Goal: Task Accomplishment & Management: Complete application form

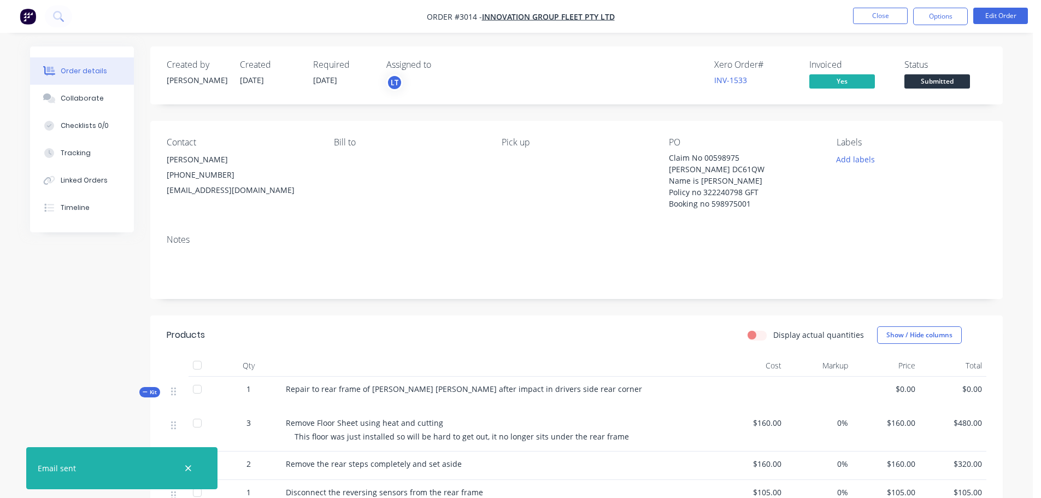
scroll to position [219, 0]
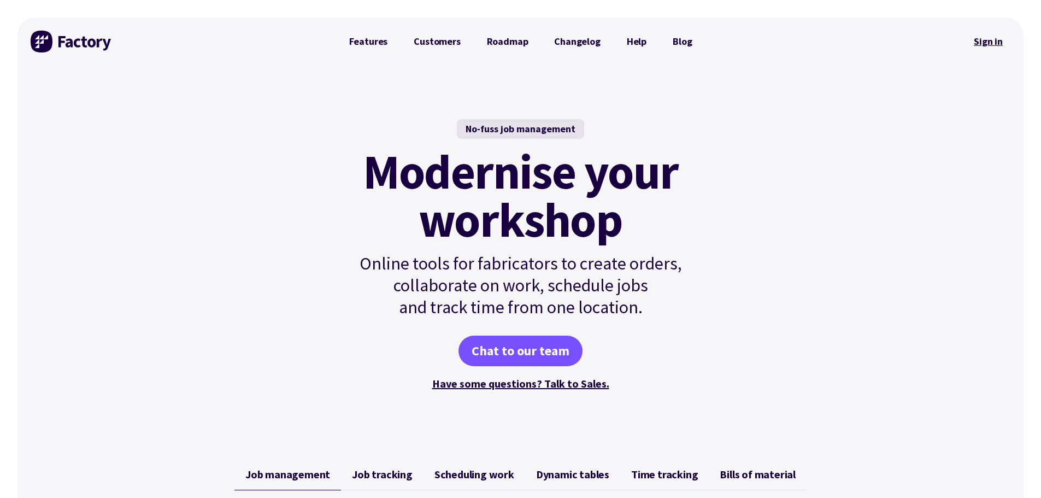
click at [972, 39] on link "Sign in" at bounding box center [988, 41] width 44 height 25
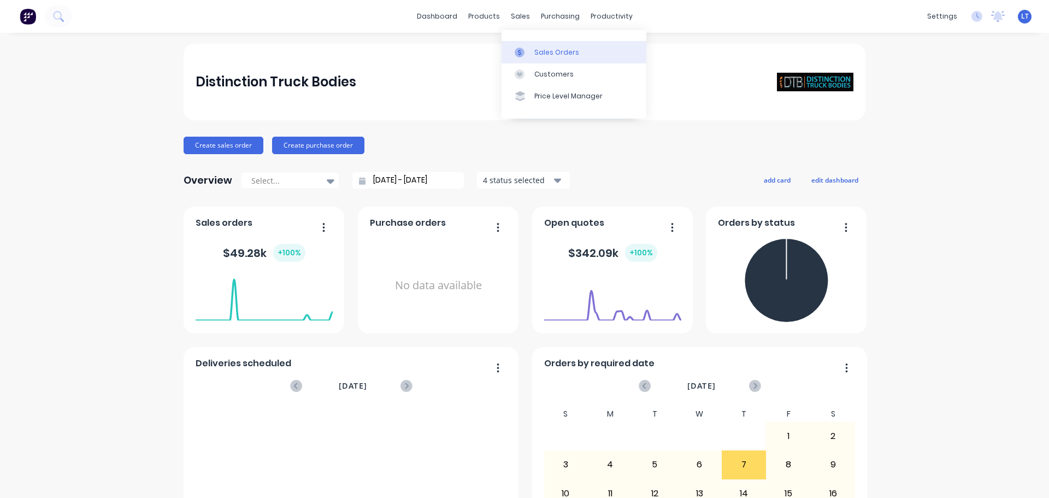
click at [544, 53] on div "Sales Orders" at bounding box center [556, 53] width 45 height 10
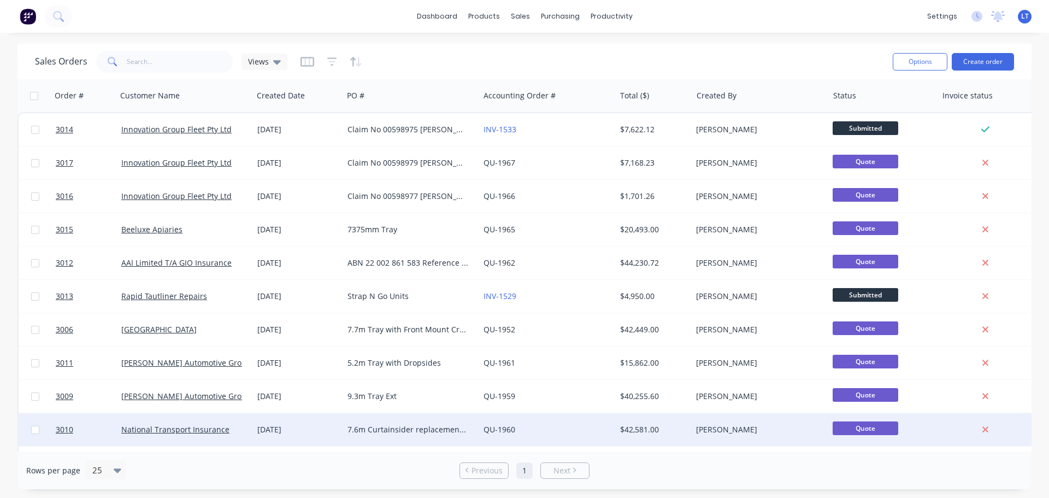
click at [355, 428] on div "7.6m Curtainsider replacement Claim no 537836 - 460782 [PERSON_NAME] Haulage" at bounding box center [408, 429] width 121 height 11
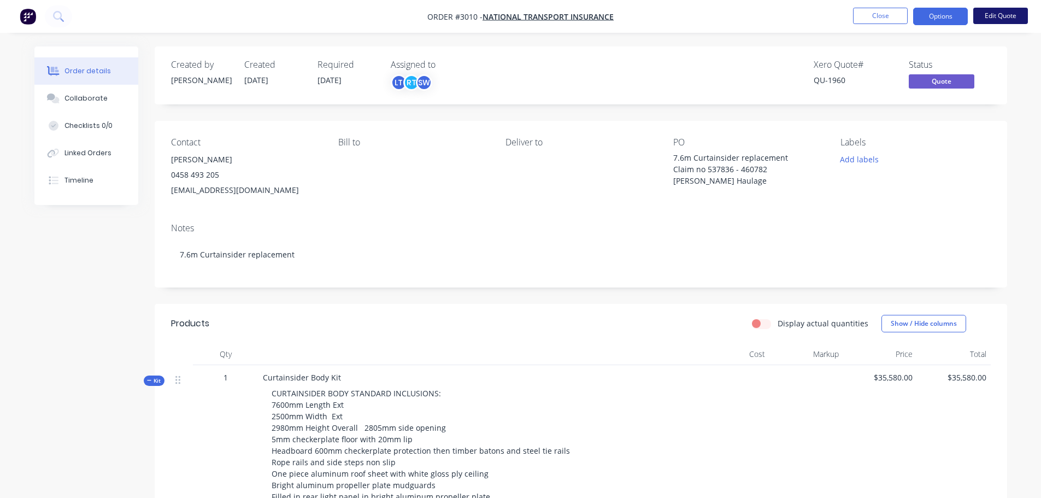
click at [992, 13] on button "Edit Quote" at bounding box center [1000, 16] width 55 height 16
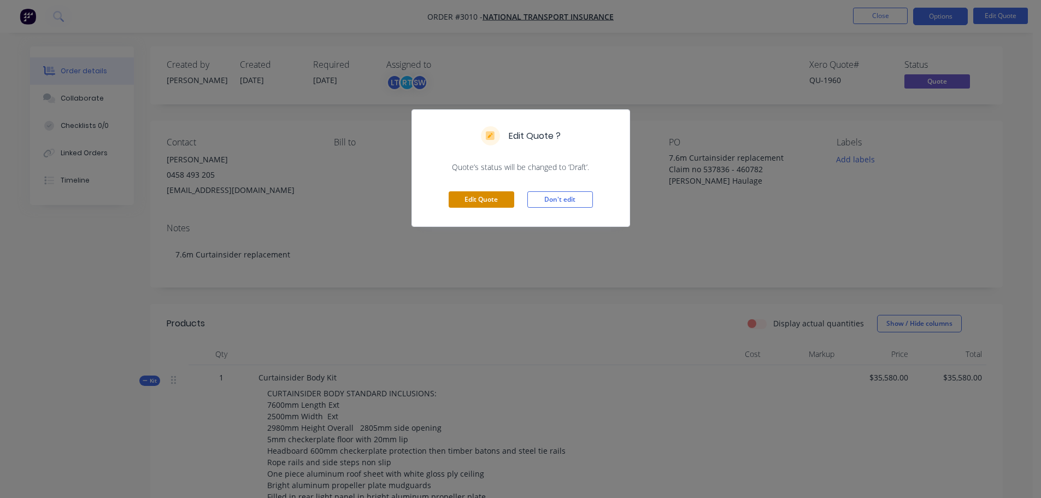
click at [460, 195] on button "Edit Quote" at bounding box center [482, 199] width 66 height 16
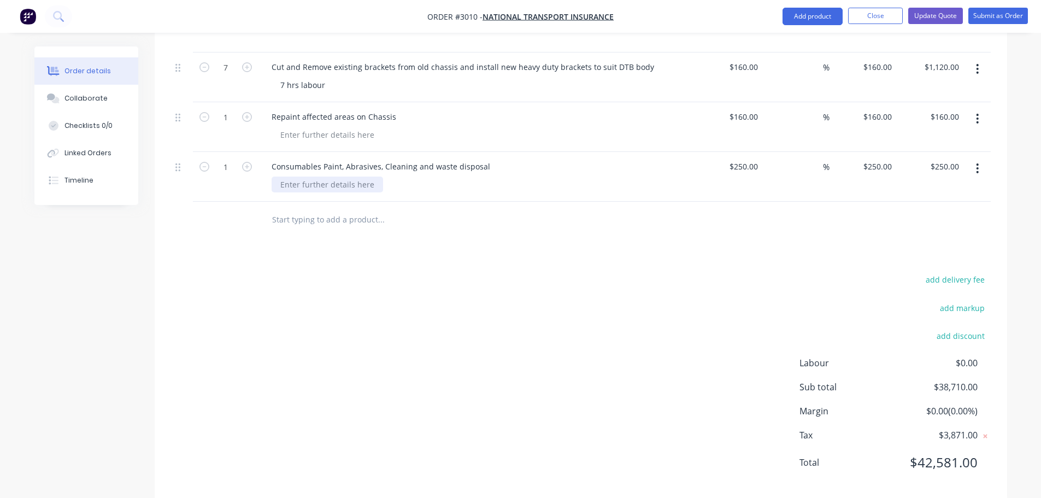
scroll to position [1168, 0]
click at [321, 205] on input "text" at bounding box center [381, 216] width 219 height 22
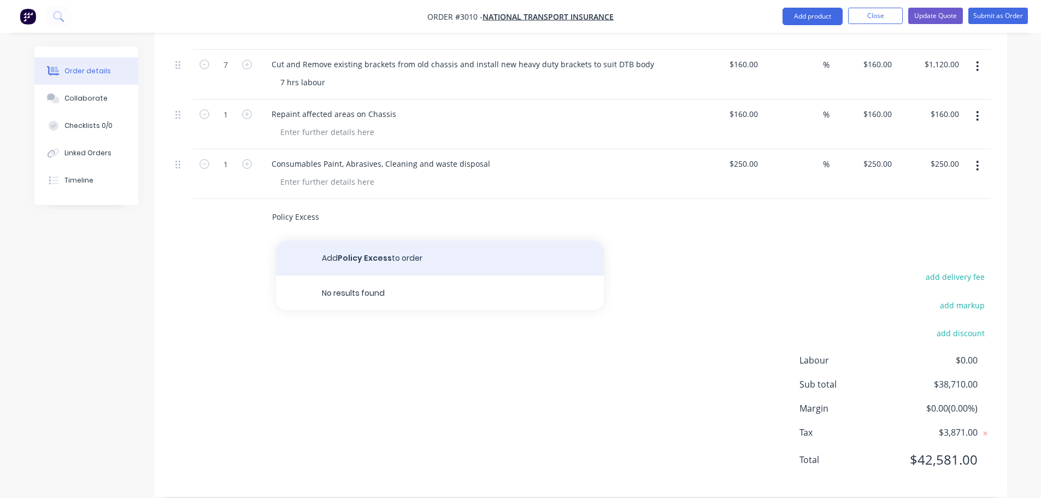
type input "Policy Excess"
click at [370, 243] on button "Add Policy Excess to order" at bounding box center [440, 257] width 328 height 35
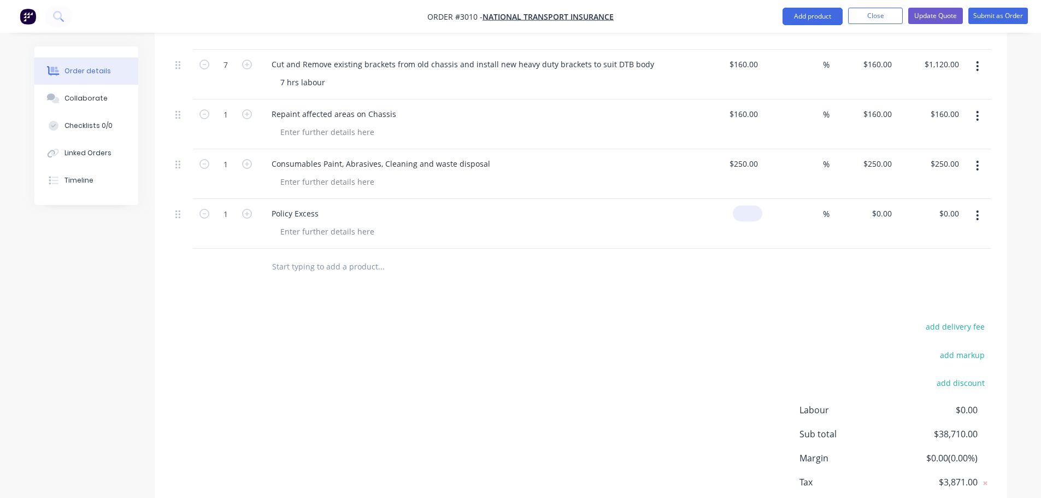
click at [750, 205] on input at bounding box center [749, 213] width 25 height 16
type input "$0.00"
click at [707, 250] on div at bounding box center [581, 267] width 820 height 36
click at [882, 205] on div "0 0" at bounding box center [887, 213] width 17 height 16
type input "$-1,250.00"
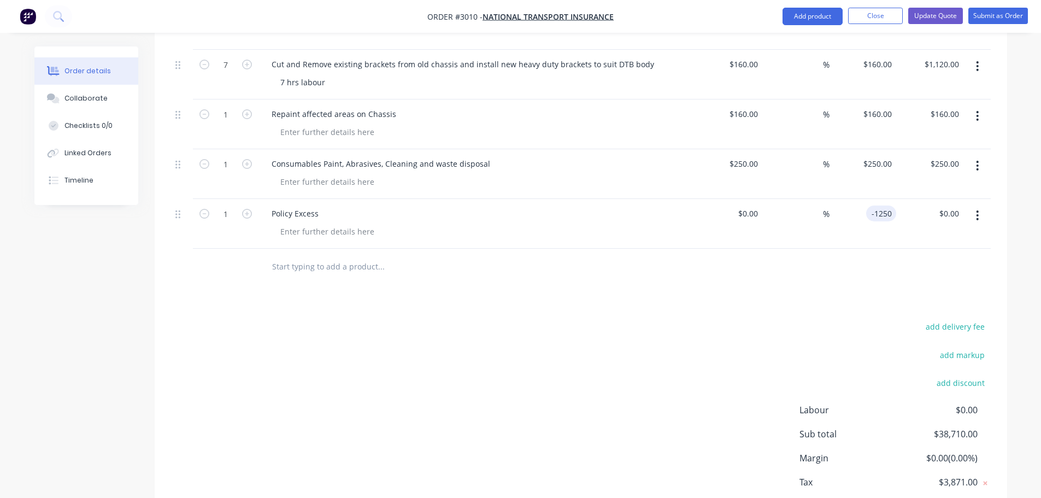
type input "$-1,250.00"
click at [766, 228] on div "%" at bounding box center [795, 224] width 67 height 50
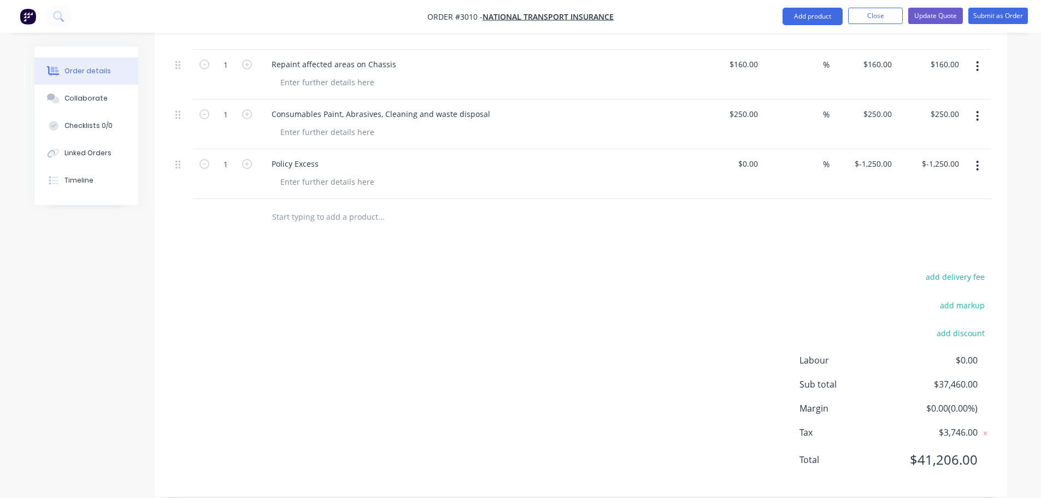
click at [979, 156] on button "button" at bounding box center [977, 166] width 26 height 20
click at [905, 230] on div "Exclude from tax" at bounding box center [939, 238] width 84 height 16
click at [993, 14] on button "Submit as Order" at bounding box center [998, 16] width 60 height 16
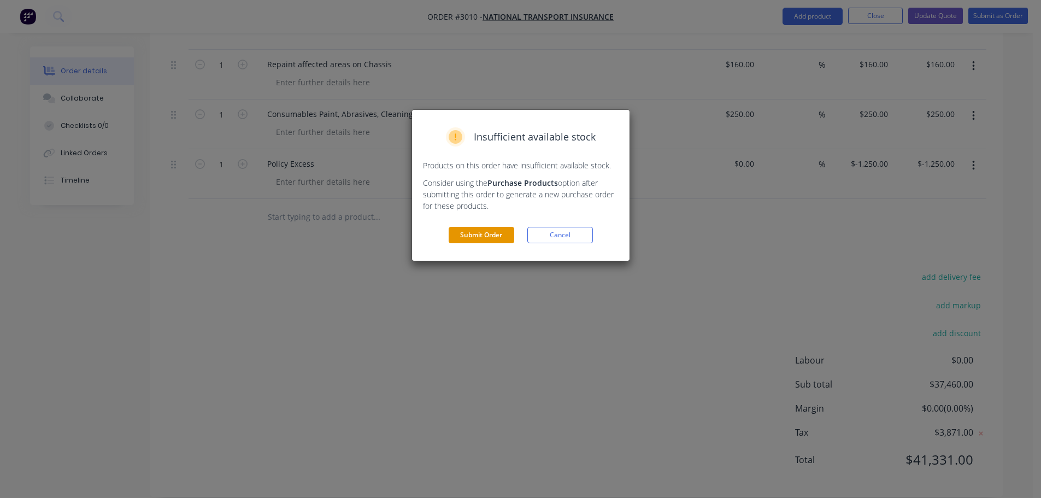
click at [491, 232] on button "Submit Order" at bounding box center [482, 235] width 66 height 16
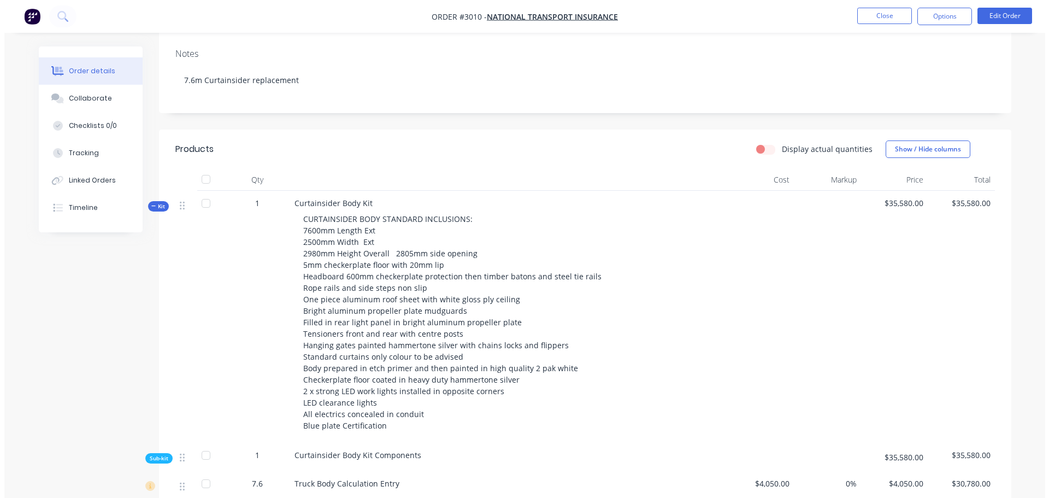
scroll to position [0, 0]
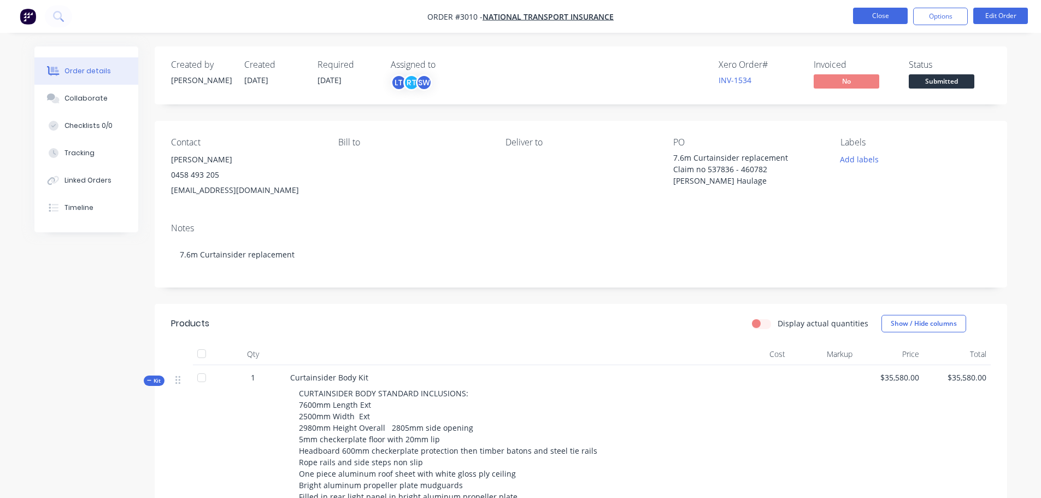
click at [873, 15] on button "Close" at bounding box center [880, 16] width 55 height 16
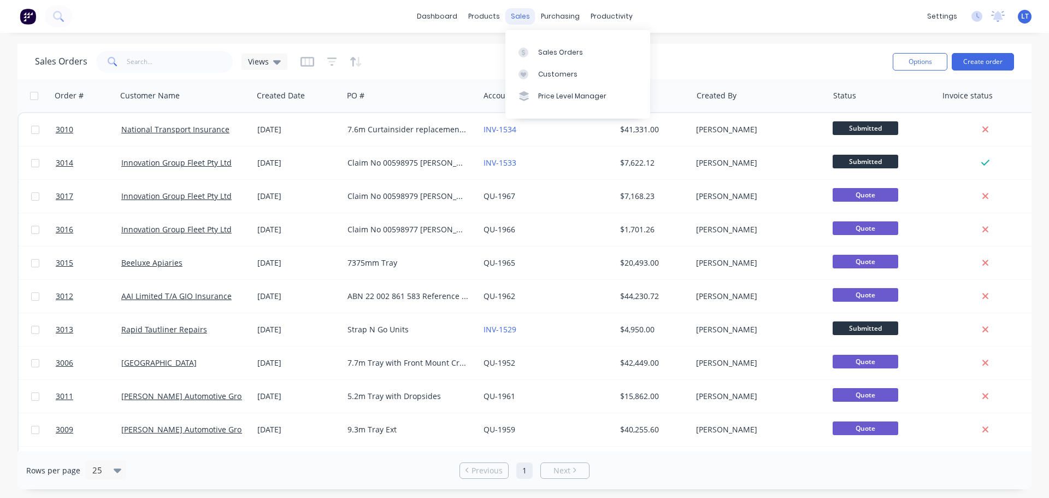
click at [515, 19] on div "sales" at bounding box center [520, 16] width 30 height 16
click at [549, 51] on div "Sales Orders" at bounding box center [560, 53] width 45 height 10
click at [975, 60] on button "Create order" at bounding box center [983, 61] width 62 height 17
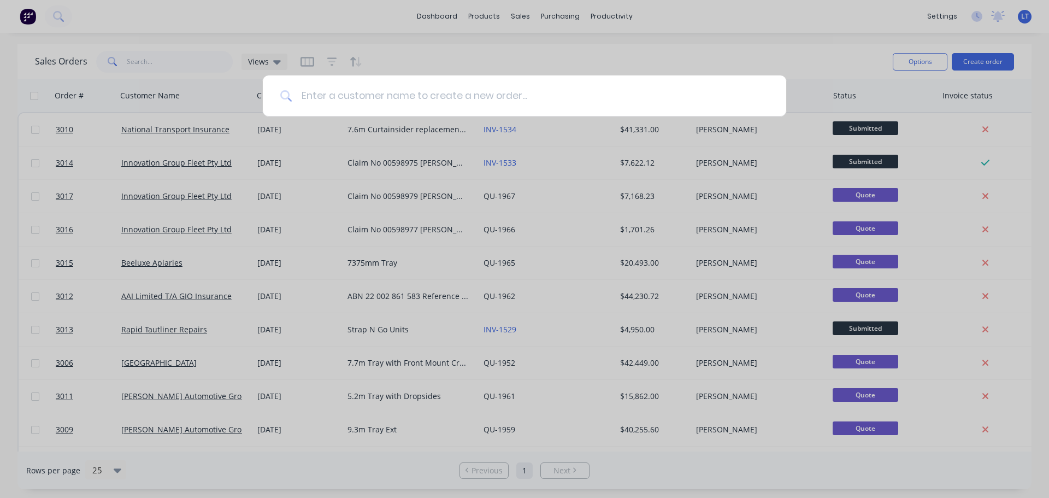
click at [334, 96] on input at bounding box center [530, 95] width 477 height 41
click at [587, 40] on div at bounding box center [524, 249] width 1049 height 498
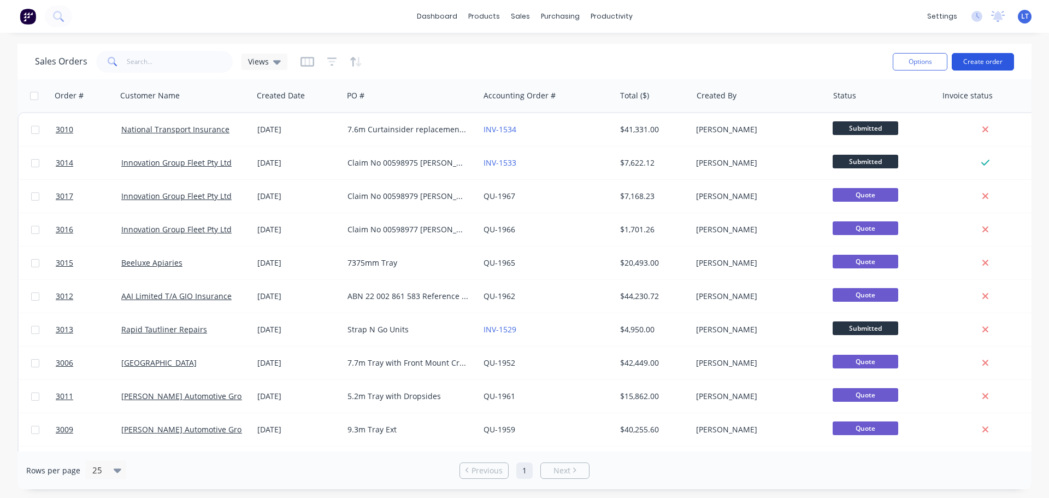
click at [967, 57] on button "Create order" at bounding box center [983, 61] width 62 height 17
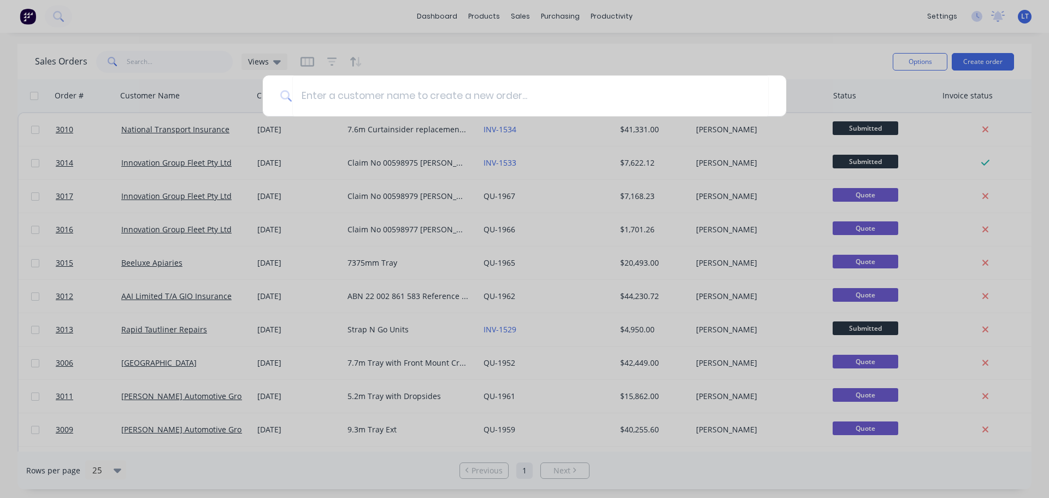
click at [419, 58] on div at bounding box center [524, 249] width 1049 height 498
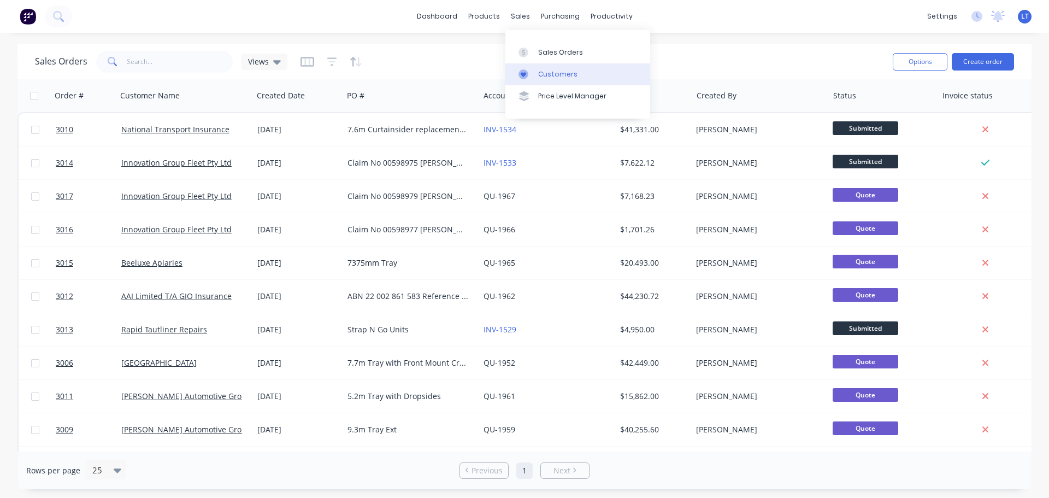
click at [553, 69] on div "Customers" at bounding box center [557, 74] width 39 height 10
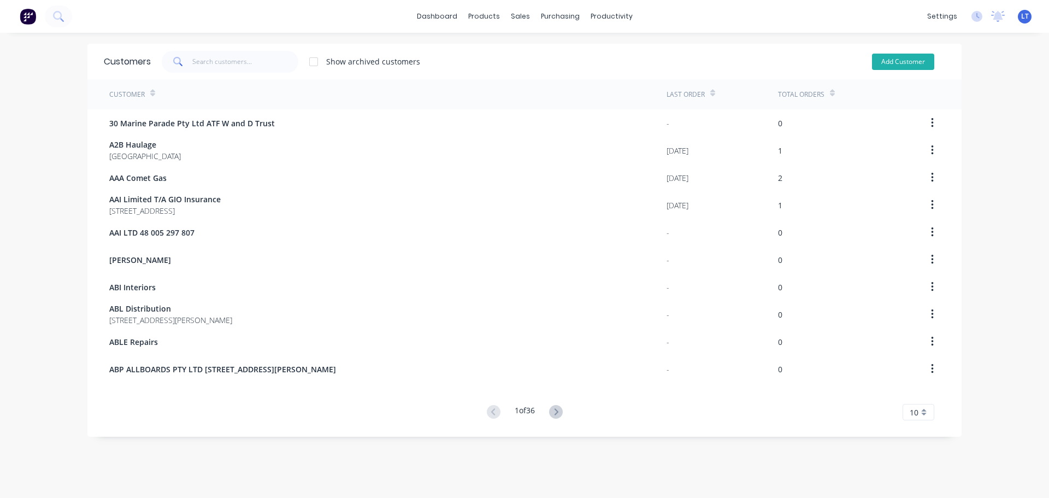
click at [879, 63] on button "Add Customer" at bounding box center [903, 62] width 62 height 16
select select "AU"
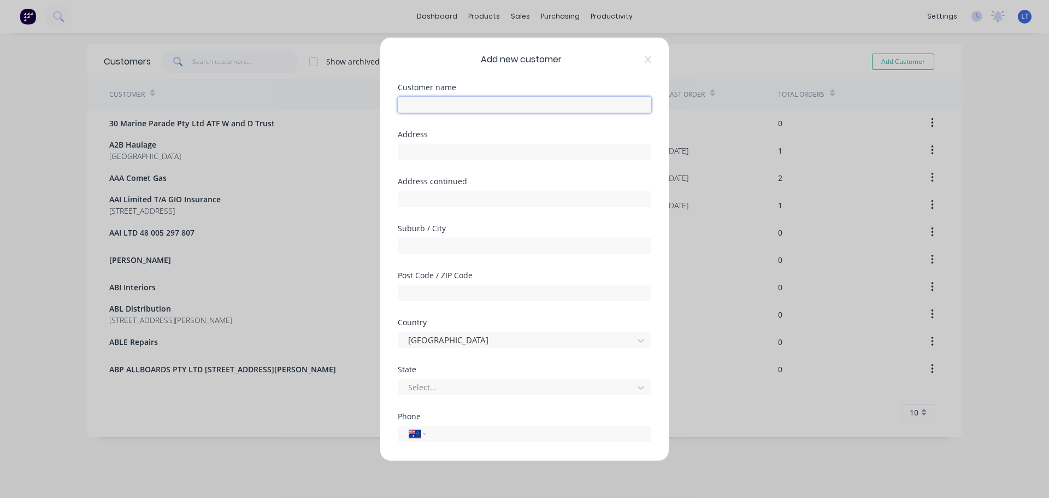
click at [420, 104] on input "text" at bounding box center [525, 104] width 254 height 16
click at [466, 103] on input "[PERSON_NAME]" at bounding box center [525, 104] width 254 height 16
type input "[PERSON_NAME] Haulage PTY LTD"
click at [443, 154] on input "text" at bounding box center [525, 151] width 254 height 16
type input "[STREET_ADDRESS]"
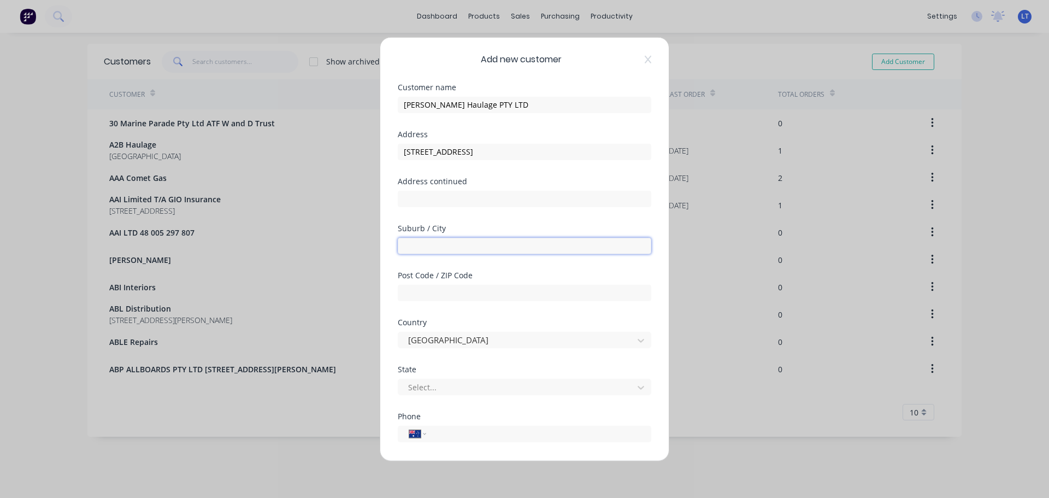
click at [420, 249] on input "text" at bounding box center [525, 245] width 254 height 16
type input "Grafton"
click at [423, 291] on input "text" at bounding box center [525, 292] width 254 height 16
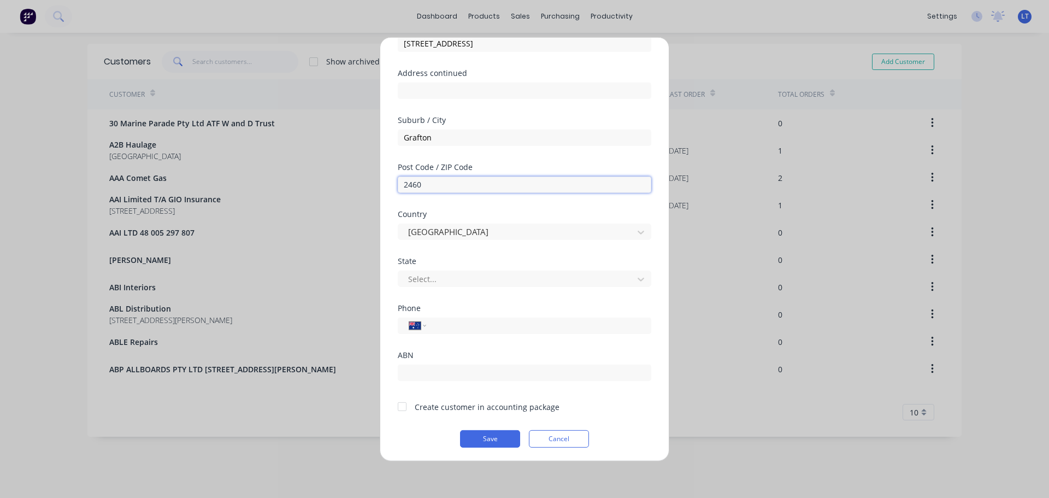
scroll to position [109, 0]
type input "2460"
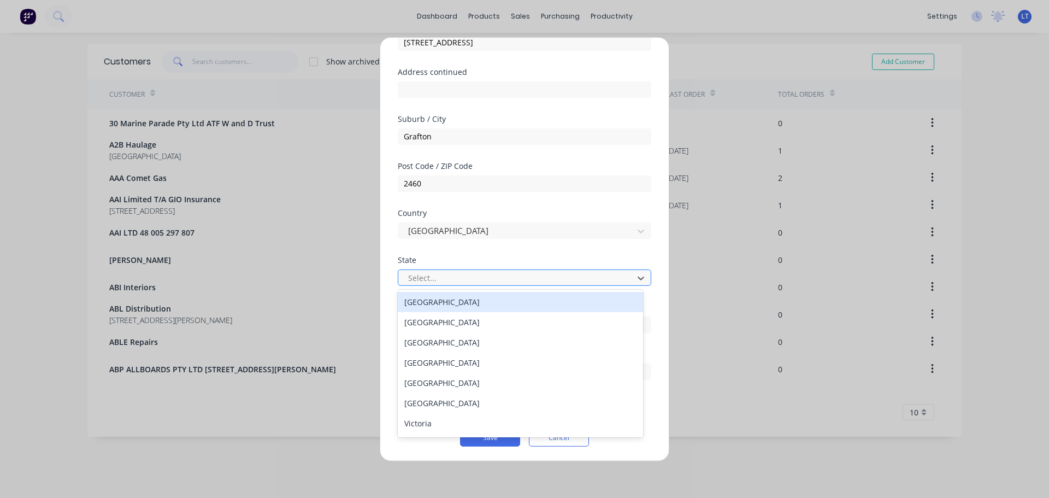
click at [438, 279] on div at bounding box center [517, 278] width 221 height 14
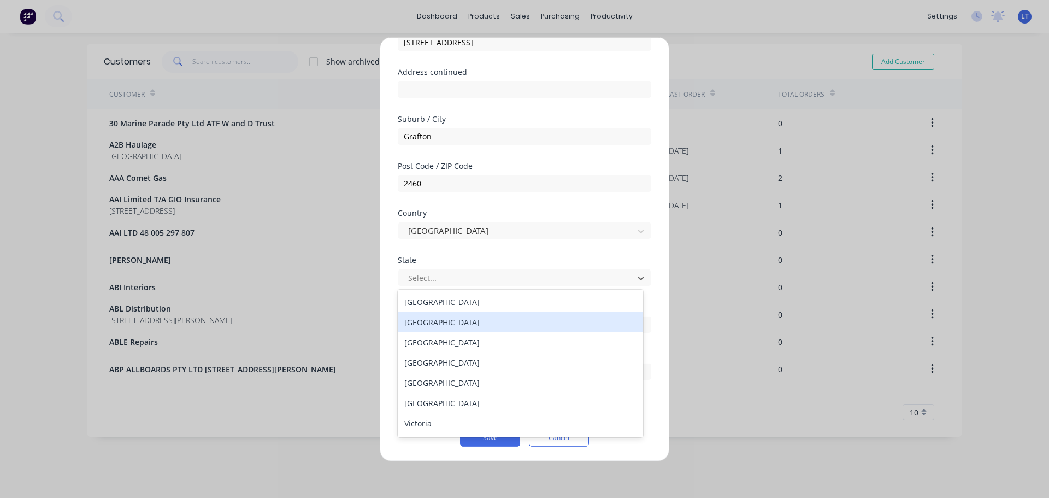
click at [445, 323] on div "[GEOGRAPHIC_DATA]" at bounding box center [520, 322] width 245 height 20
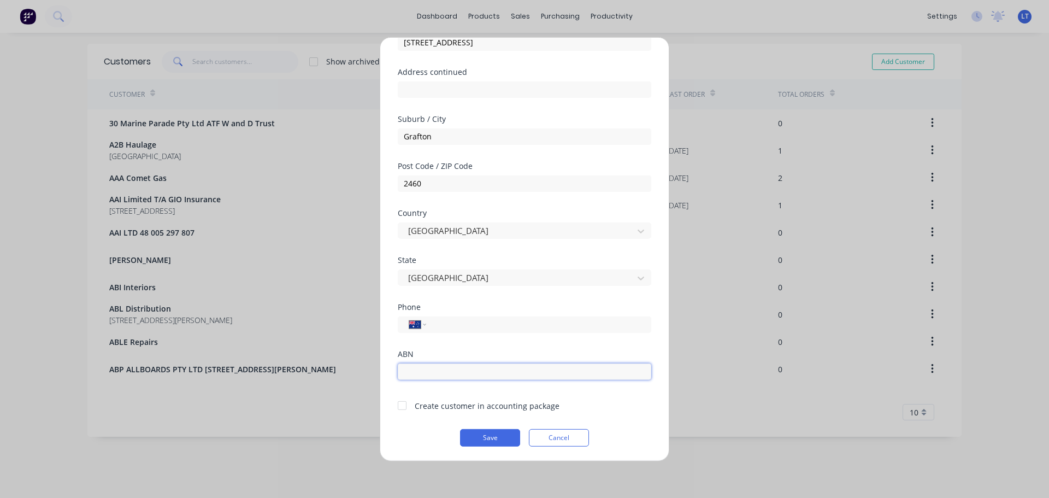
click at [446, 369] on input "text" at bounding box center [525, 371] width 254 height 16
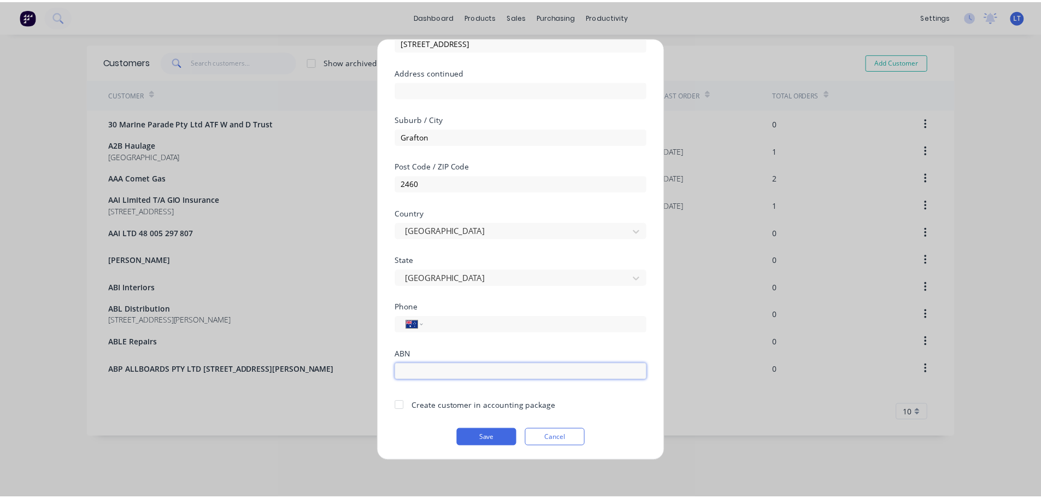
scroll to position [110, 0]
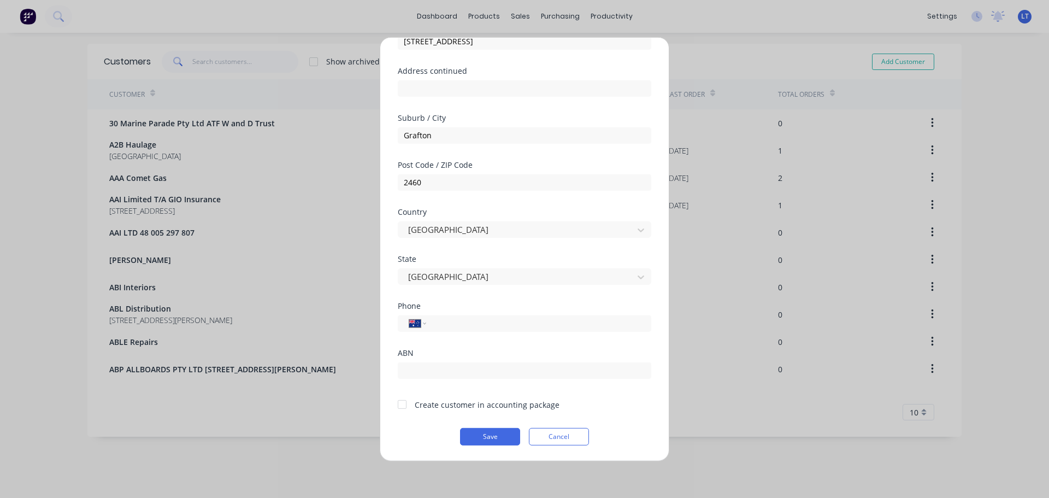
click at [416, 437] on div "Save Cancel" at bounding box center [525, 435] width 254 height 17
click at [402, 404] on div at bounding box center [402, 404] width 22 height 22
click at [459, 323] on input "tel" at bounding box center [537, 323] width 206 height 13
type input "[PHONE_NUMBER]"
click at [480, 434] on button "Save" at bounding box center [490, 435] width 60 height 17
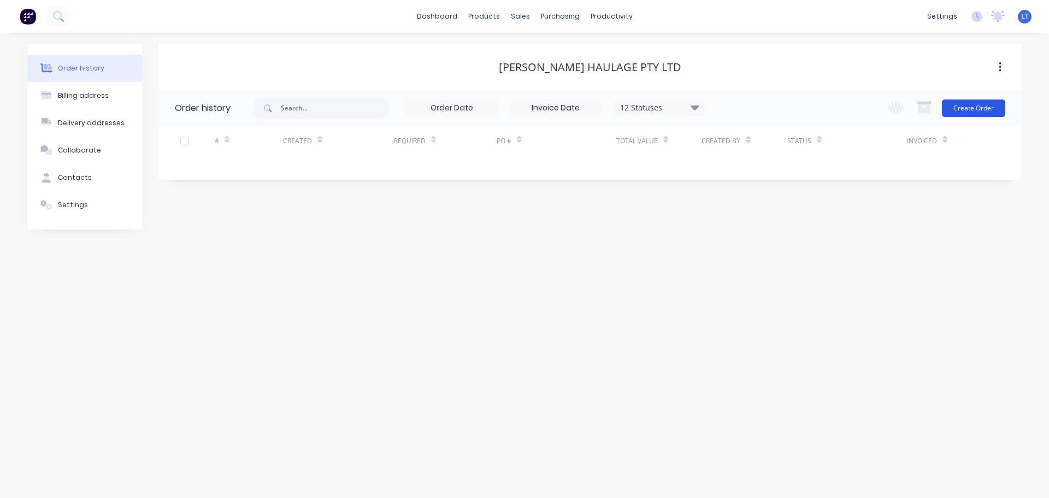
click at [972, 107] on button "Create Order" at bounding box center [973, 107] width 63 height 17
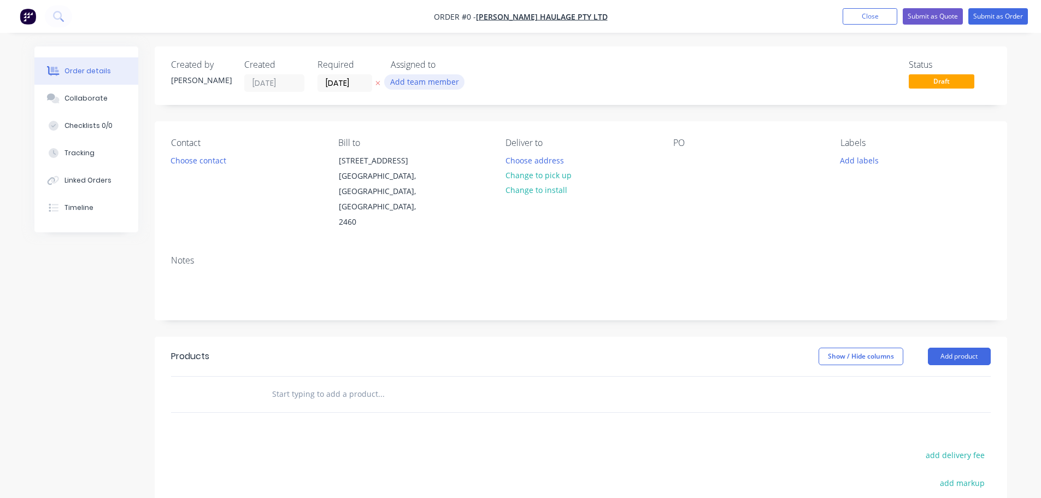
click at [432, 82] on button "Add team member" at bounding box center [424, 81] width 80 height 15
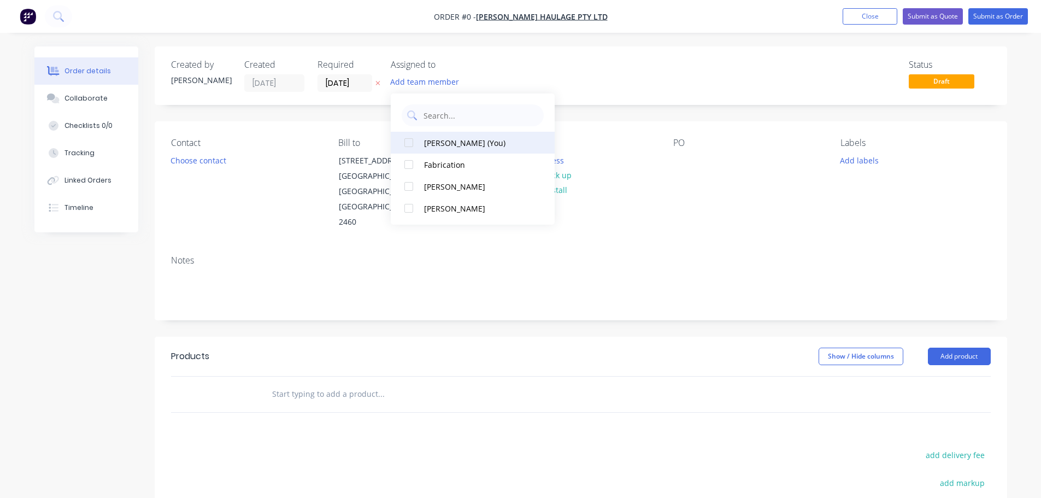
click at [407, 140] on div at bounding box center [409, 143] width 22 height 22
click at [215, 160] on div "Order details Collaborate Checklists 0/0 Tracking Linked Orders Timeline Order …" at bounding box center [520, 368] width 995 height 645
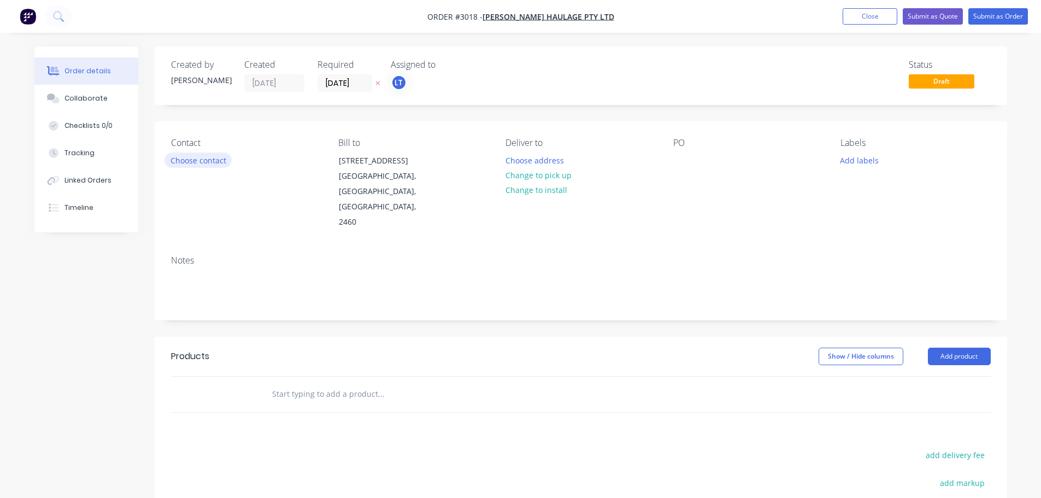
click at [181, 162] on button "Choose contact" at bounding box center [197, 159] width 67 height 15
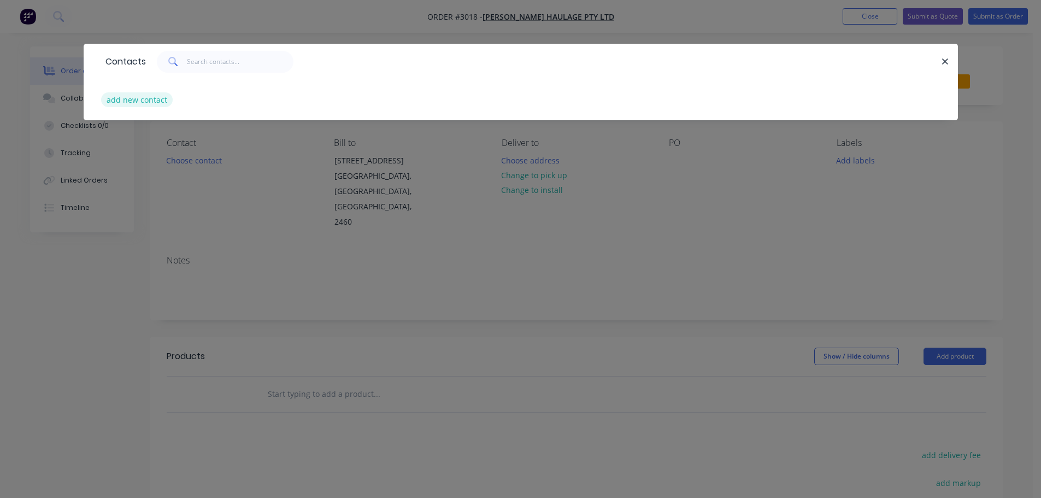
click at [119, 101] on button "add new contact" at bounding box center [137, 99] width 72 height 15
select select "AU"
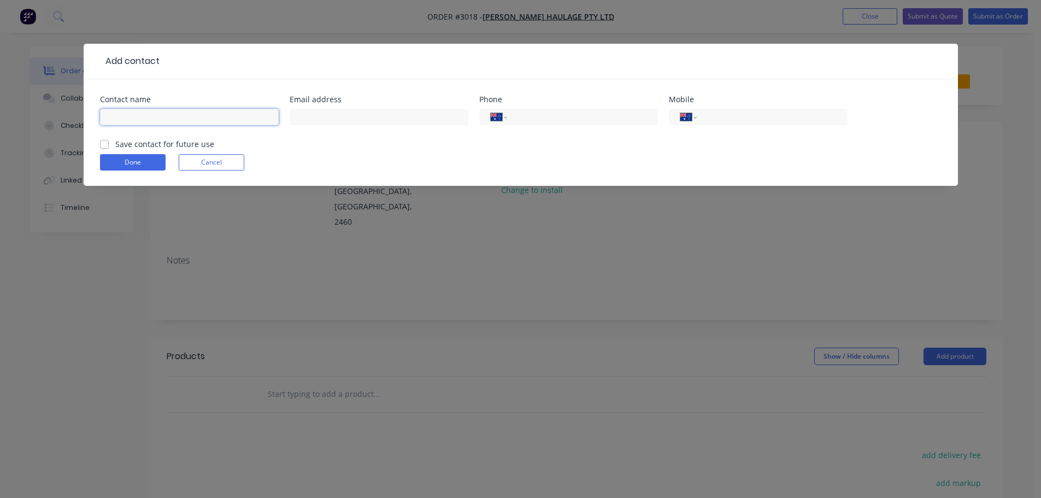
click at [133, 115] on input "text" at bounding box center [189, 117] width 179 height 16
type input "[PERSON_NAME]"
click at [300, 142] on form "Contact name [PERSON_NAME] address Phone International [GEOGRAPHIC_DATA] [GEOGR…" at bounding box center [521, 141] width 842 height 90
click at [543, 118] on input "tel" at bounding box center [580, 117] width 131 height 13
type input "[PHONE_NUMBER]"
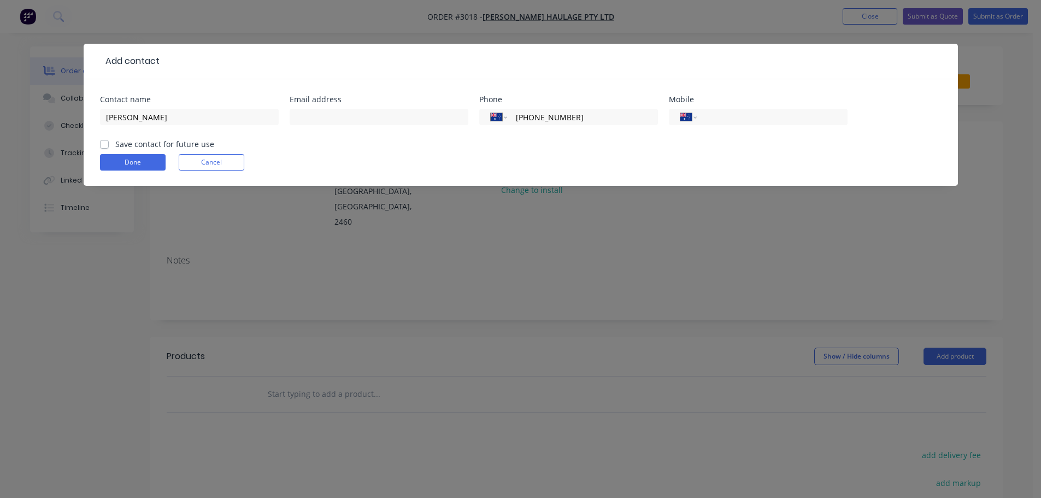
click at [484, 162] on div "Done Cancel" at bounding box center [521, 162] width 842 height 16
click at [115, 144] on label "Save contact for future use" at bounding box center [164, 143] width 99 height 11
click at [102, 144] on input "Save contact for future use" at bounding box center [104, 143] width 9 height 10
checkbox input "true"
click at [216, 160] on button "Cancel" at bounding box center [212, 162] width 66 height 16
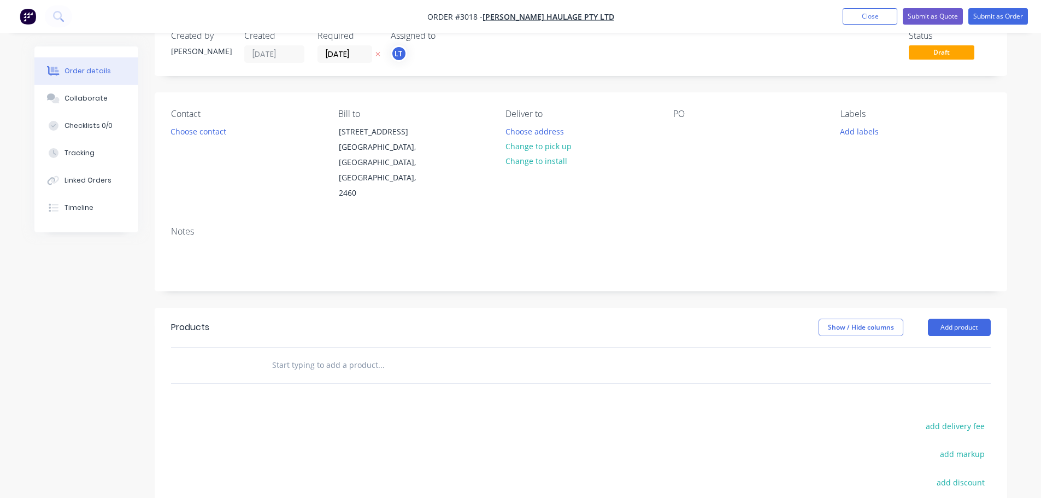
scroll to position [55, 0]
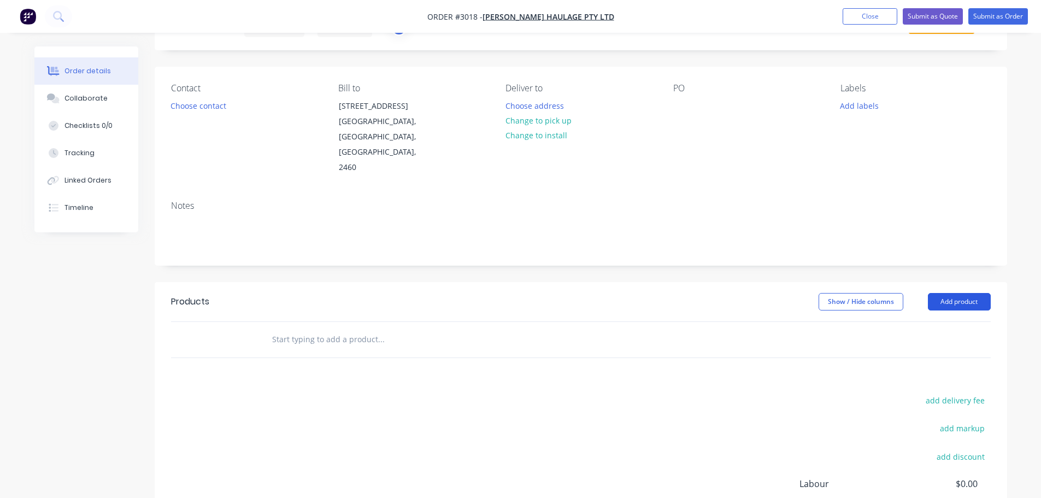
click at [962, 293] on button "Add product" at bounding box center [959, 301] width 63 height 17
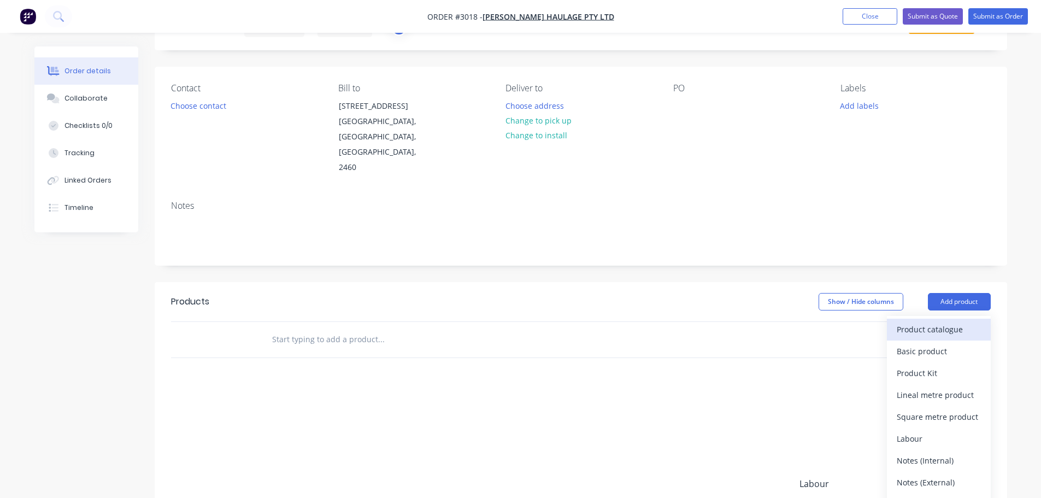
click at [925, 321] on div "Product catalogue" at bounding box center [939, 329] width 84 height 16
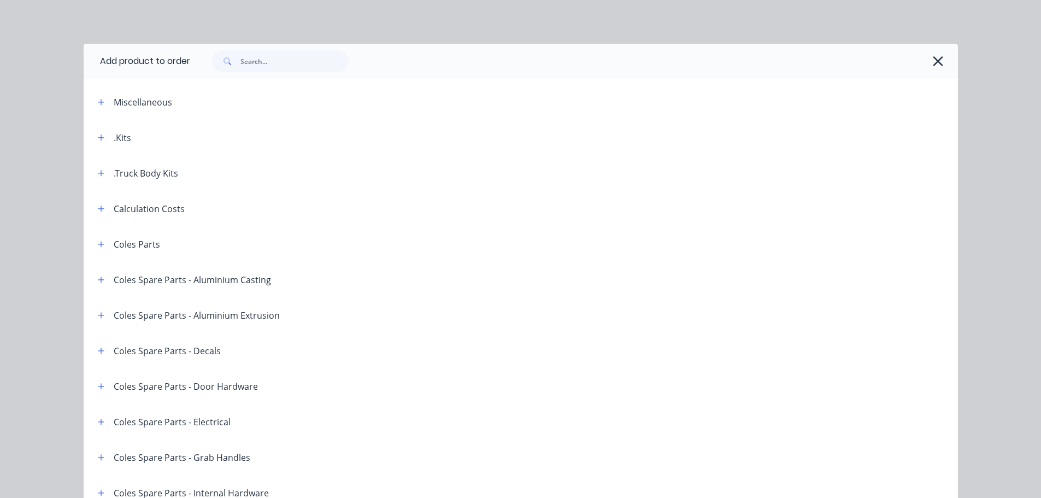
click at [116, 102] on div "Miscellaneous" at bounding box center [143, 102] width 58 height 13
click at [98, 103] on icon "button" at bounding box center [101, 102] width 6 height 6
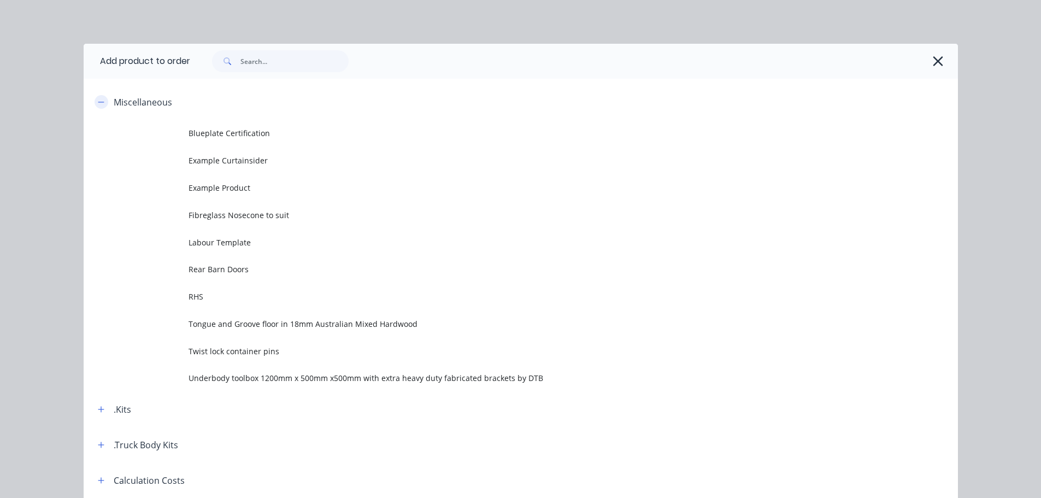
click at [98, 100] on icon "button" at bounding box center [101, 102] width 7 height 8
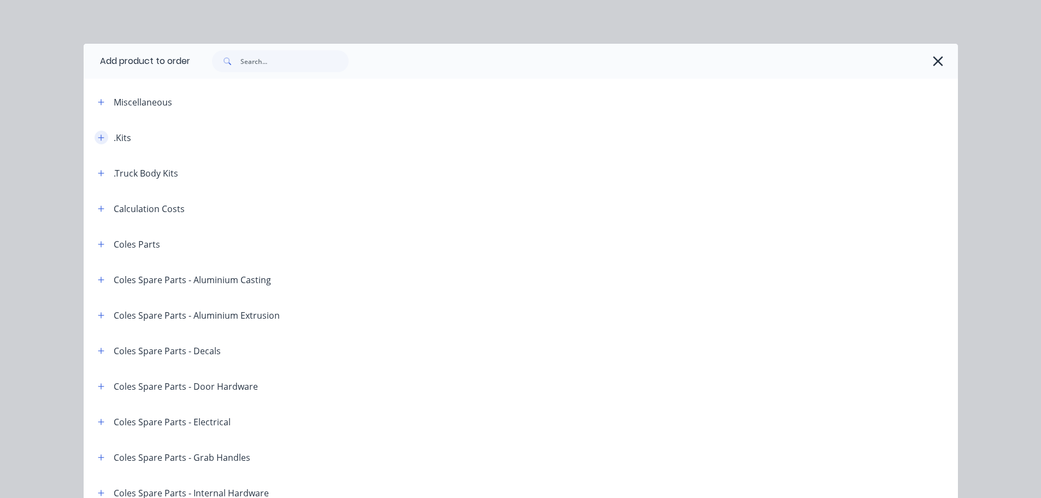
click at [98, 137] on icon "button" at bounding box center [101, 138] width 7 height 8
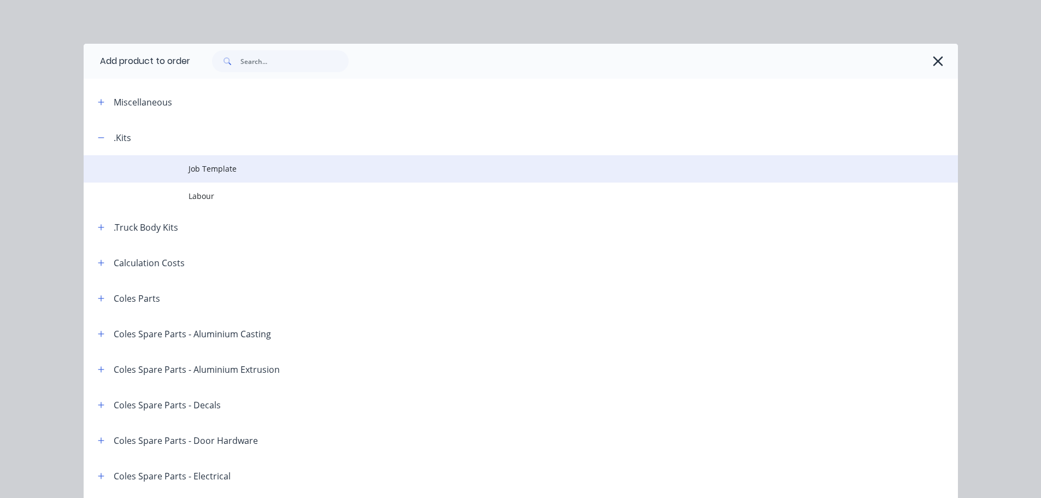
click at [209, 168] on span "Job Template" at bounding box center [496, 168] width 615 height 11
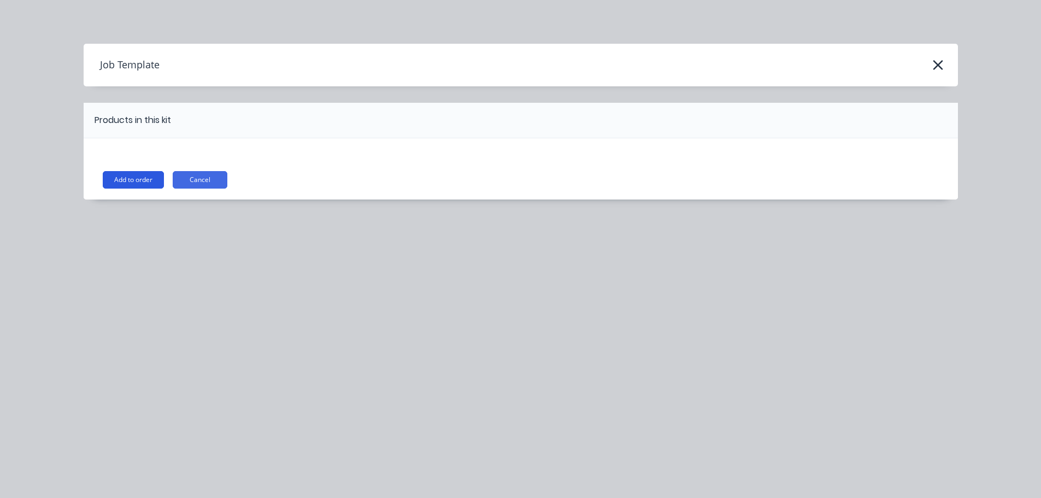
click at [127, 178] on button "Add to order" at bounding box center [133, 179] width 61 height 17
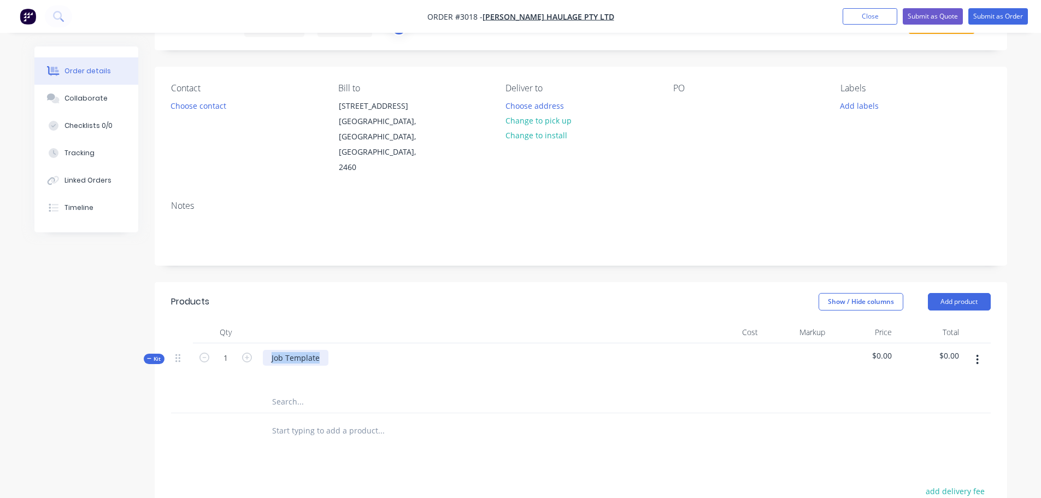
drag, startPoint x: 321, startPoint y: 328, endPoint x: 271, endPoint y: 327, distance: 50.3
click at [271, 350] on div "Job Template" at bounding box center [296, 358] width 66 height 16
click at [311, 420] on input "text" at bounding box center [381, 431] width 219 height 22
drag, startPoint x: 273, startPoint y: 326, endPoint x: 369, endPoint y: 327, distance: 96.2
click at [369, 343] on div "Policy Excess Payment" at bounding box center [476, 367] width 437 height 48
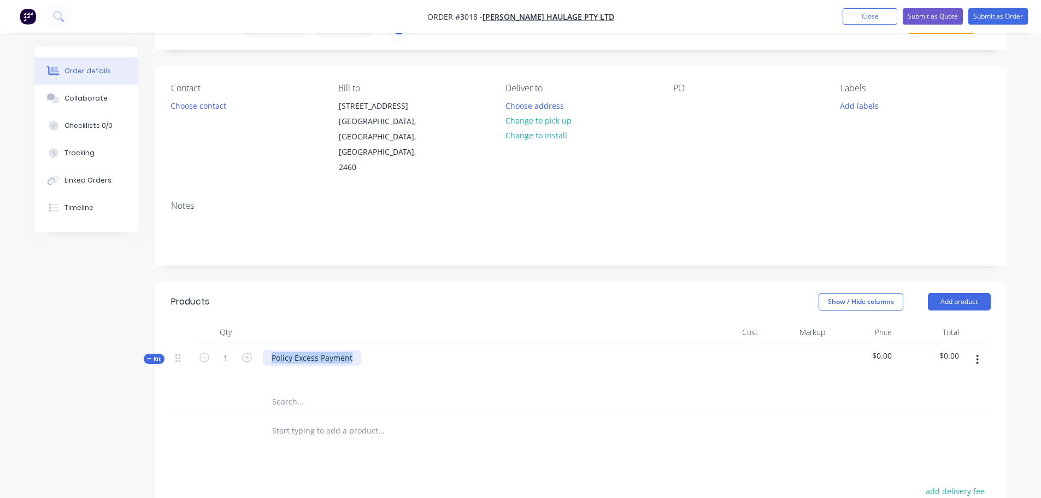
copy div "Policy Excess Payment"
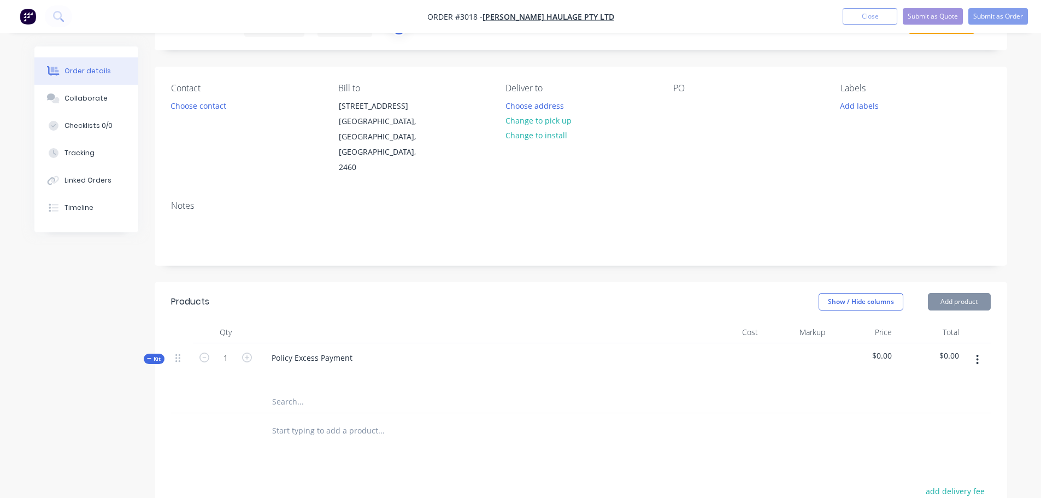
click at [270, 420] on div at bounding box center [427, 431] width 328 height 22
click at [272, 420] on input "text" at bounding box center [381, 431] width 219 height 22
paste input "Policy Excess Payment"
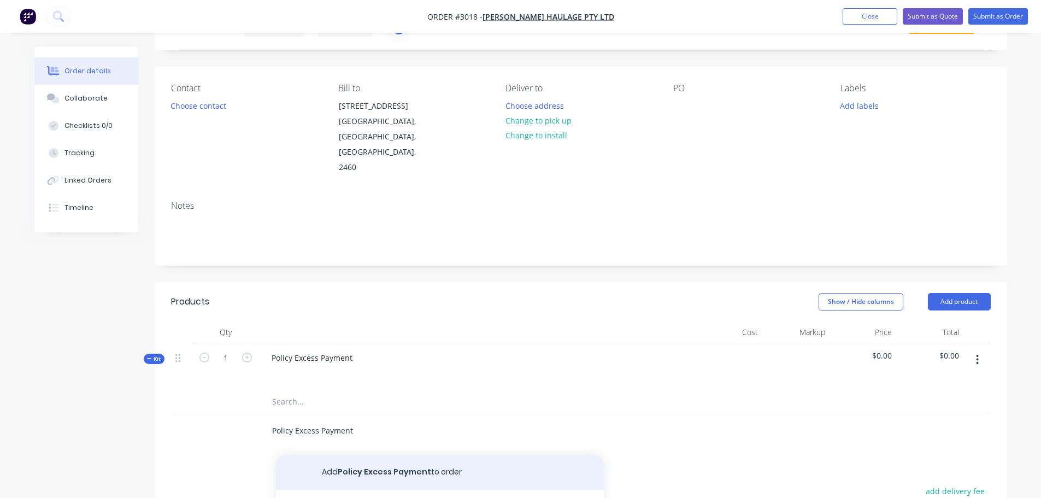
type input "Policy Excess Payment"
click at [358, 455] on button "Add Policy Excess Payment to order" at bounding box center [440, 472] width 328 height 35
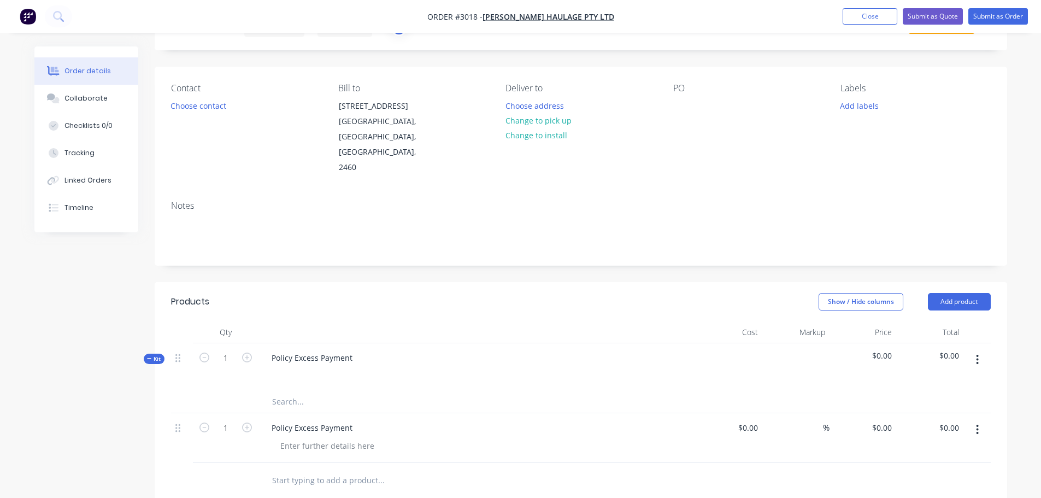
click at [360, 343] on div "Policy Excess Payment" at bounding box center [476, 367] width 437 height 48
click at [357, 350] on div "Policy Excess Payment" at bounding box center [312, 358] width 98 height 16
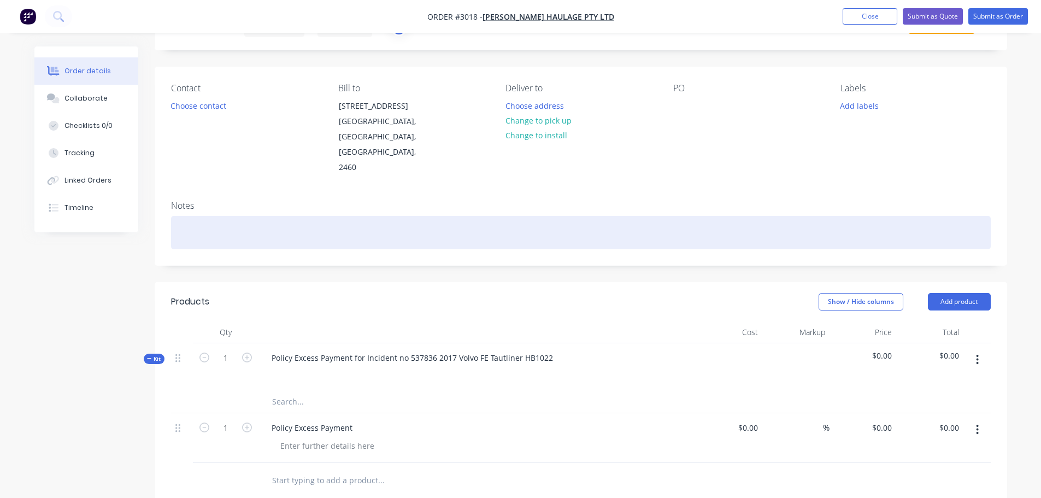
click at [462, 216] on div at bounding box center [581, 232] width 820 height 33
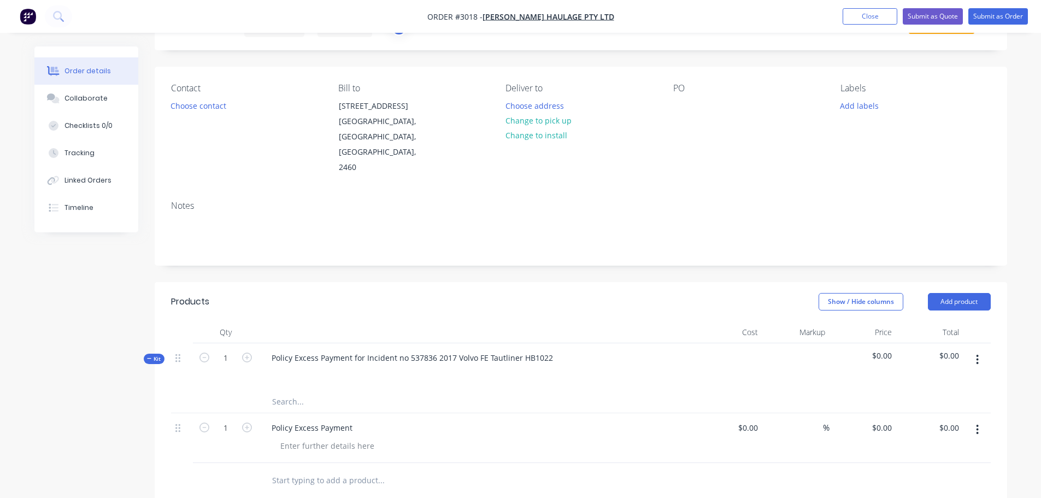
click at [305, 391] on input "text" at bounding box center [381, 402] width 219 height 22
type input "7"
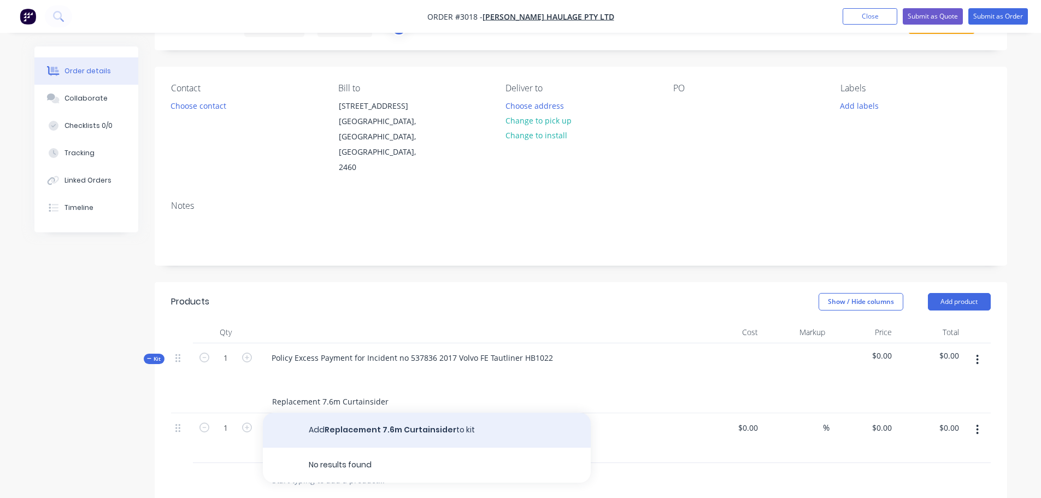
type input "Replacement 7.6m Curtainsider"
click at [357, 413] on button "Add Replacement 7.6m Curtainsider to kit" at bounding box center [427, 430] width 328 height 35
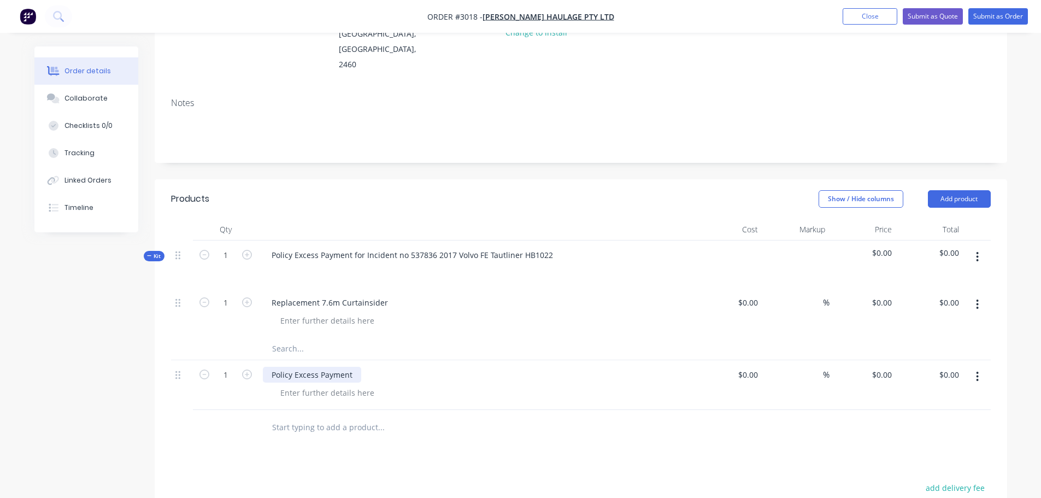
scroll to position [164, 0]
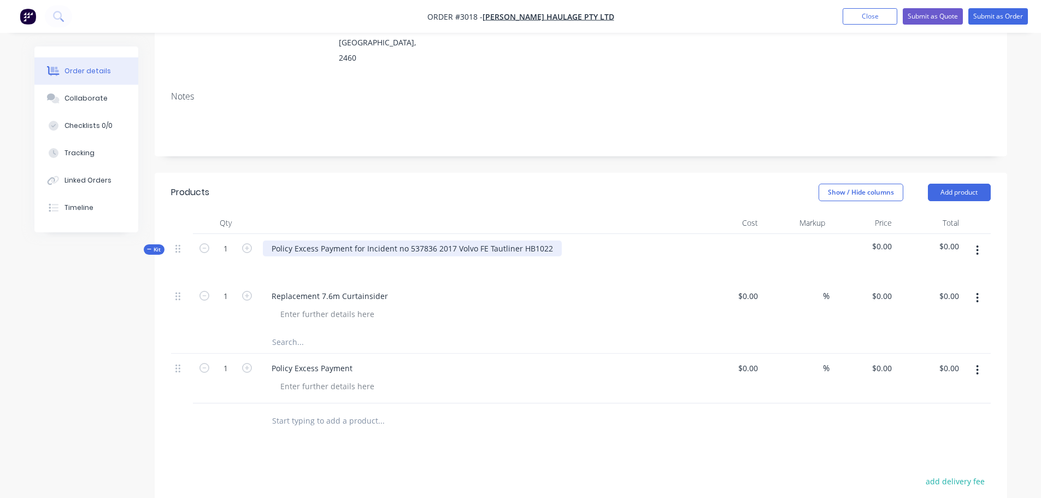
click at [374, 240] on div "Policy Excess Payment for Incident no 537836 2017 Volvo FE Tautliner HB1022" at bounding box center [412, 248] width 299 height 16
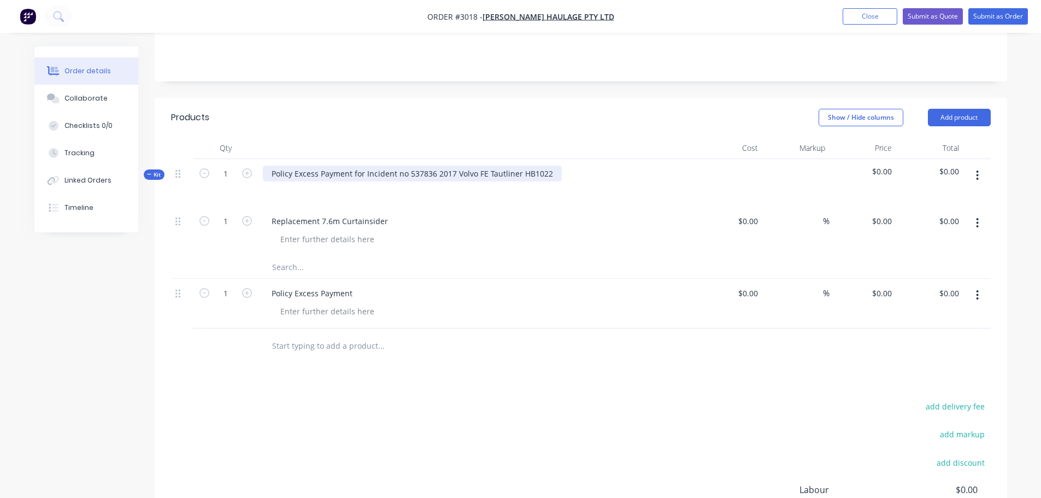
scroll to position [219, 0]
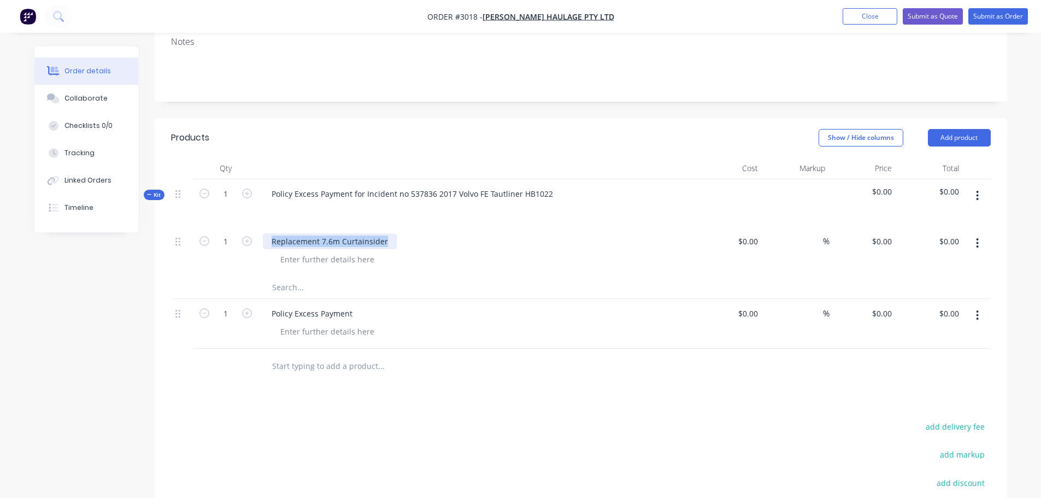
drag, startPoint x: 268, startPoint y: 208, endPoint x: 387, endPoint y: 206, distance: 119.1
click at [387, 233] on div "Replacement 7.6m Curtainsider" at bounding box center [330, 241] width 134 height 16
copy div "Replacement 7.6m Curtainsider"
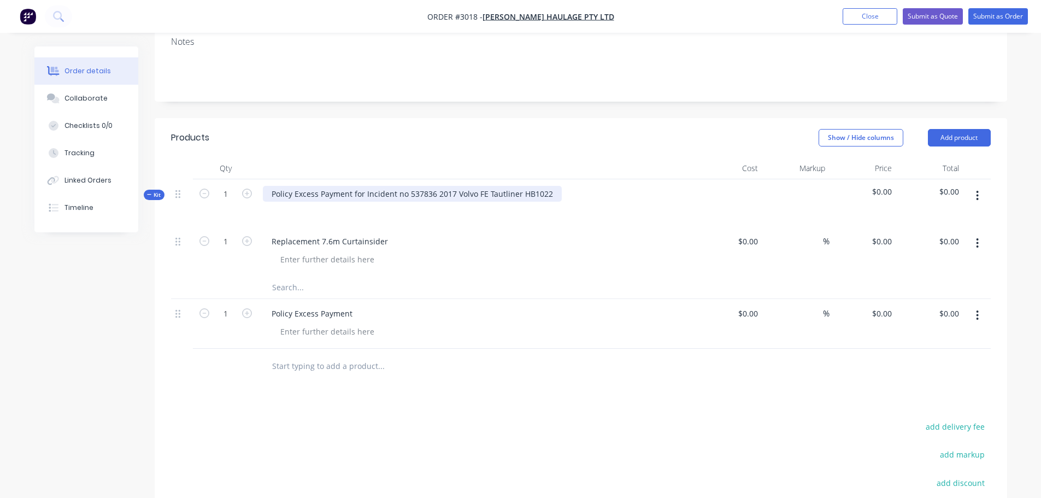
click at [555, 186] on div "Policy Excess Payment for Incident no 537836 2017 Volvo FE Tautliner HB1022" at bounding box center [412, 194] width 299 height 16
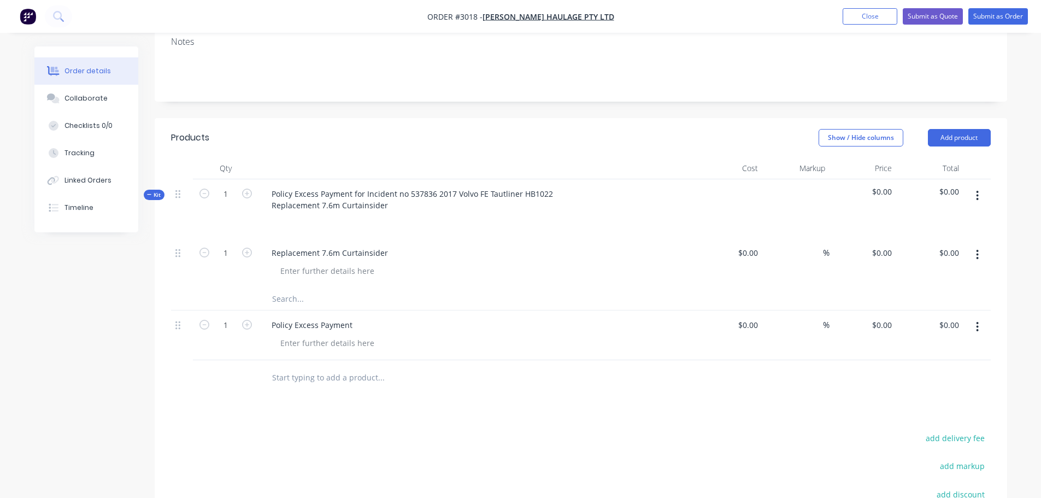
click at [975, 245] on button "button" at bounding box center [977, 255] width 26 height 20
click at [921, 341] on div "Delete" at bounding box center [939, 349] width 84 height 16
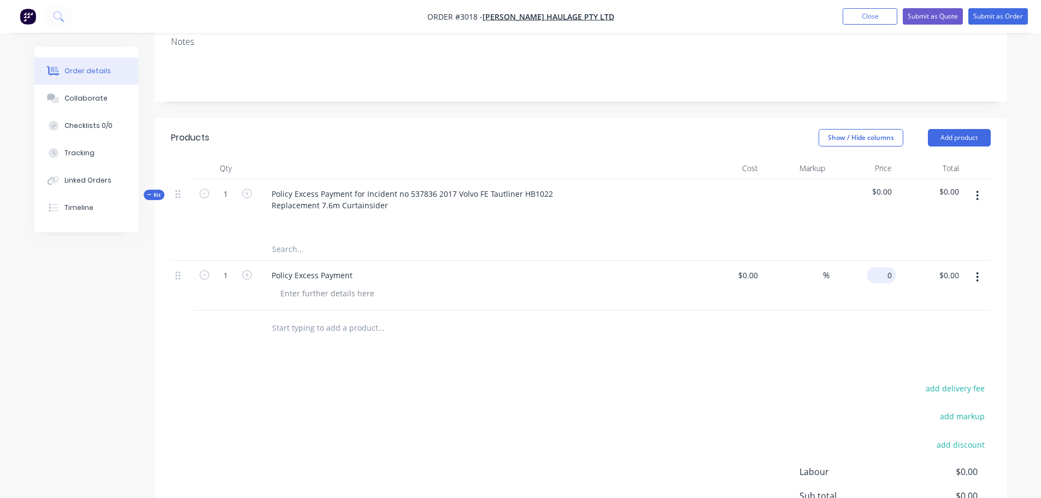
click at [895, 267] on input "0" at bounding box center [883, 275] width 25 height 16
type input "$1,250.00"
click at [867, 310] on div at bounding box center [581, 328] width 820 height 36
click at [975, 267] on button "button" at bounding box center [977, 277] width 26 height 20
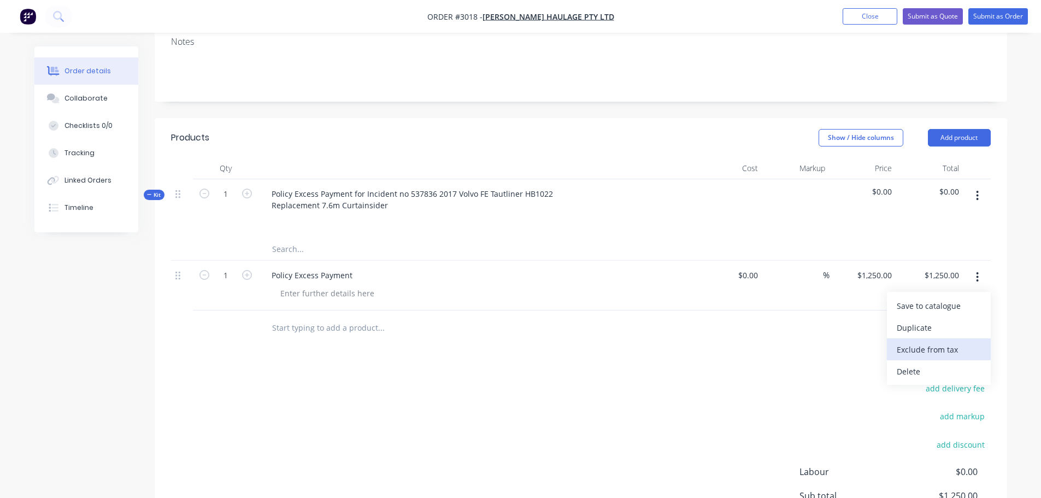
click at [907, 342] on div "Exclude from tax" at bounding box center [939, 350] width 84 height 16
click at [703, 310] on div at bounding box center [581, 328] width 820 height 36
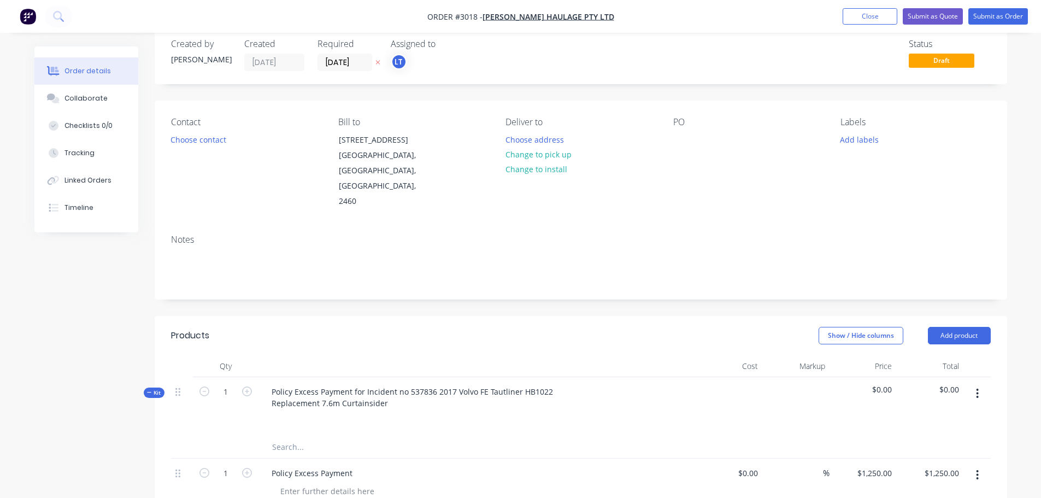
scroll to position [0, 0]
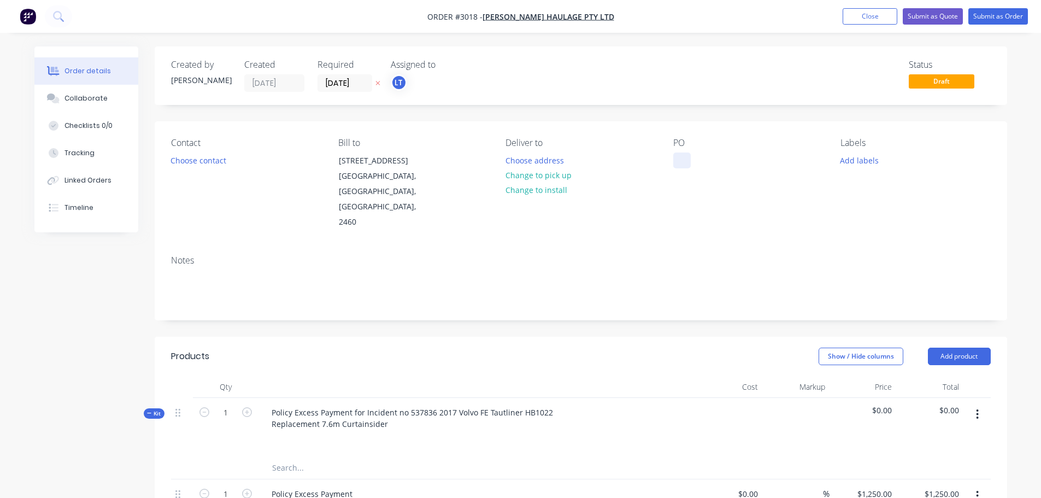
click at [678, 157] on div at bounding box center [681, 160] width 17 height 16
paste div
click at [679, 160] on div "Replacement 7.6m Curtainsider" at bounding box center [740, 160] width 134 height 16
click at [686, 184] on div "PO Policy excess for Replacement 7.6m Curtainsider" at bounding box center [748, 184] width 150 height 92
click at [346, 83] on input "[DATE]" at bounding box center [345, 83] width 54 height 16
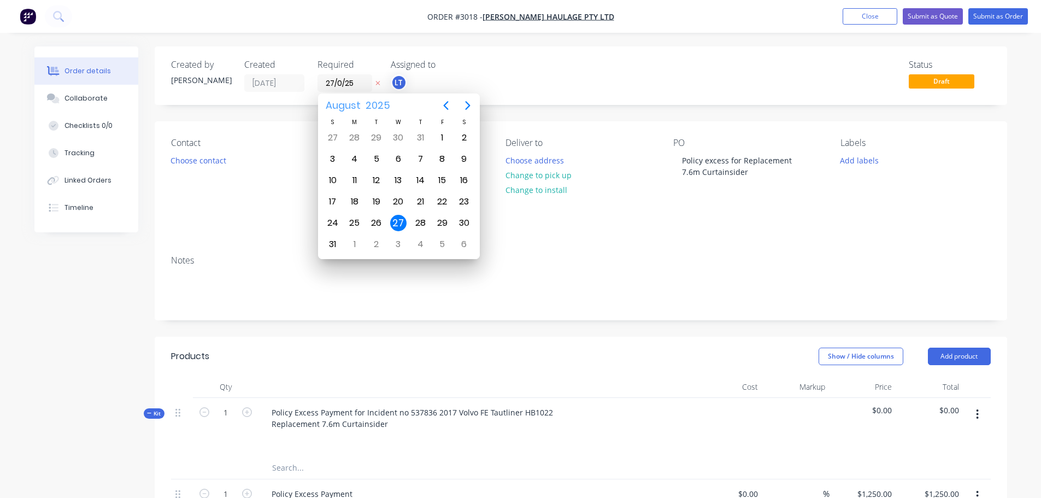
type input "[DATE]"
click at [457, 87] on div "LT" at bounding box center [445, 82] width 109 height 16
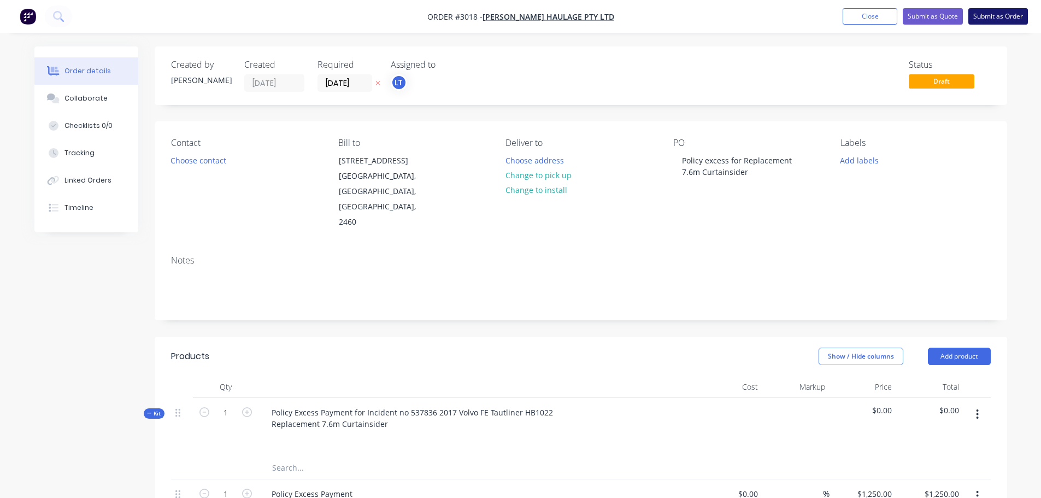
click at [989, 15] on button "Submit as Order" at bounding box center [998, 16] width 60 height 16
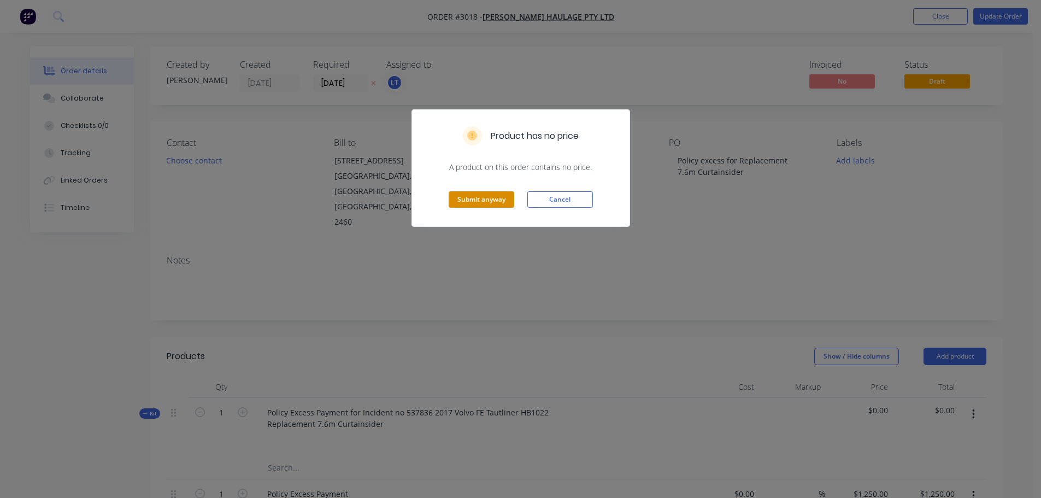
click at [471, 198] on button "Submit anyway" at bounding box center [482, 199] width 66 height 16
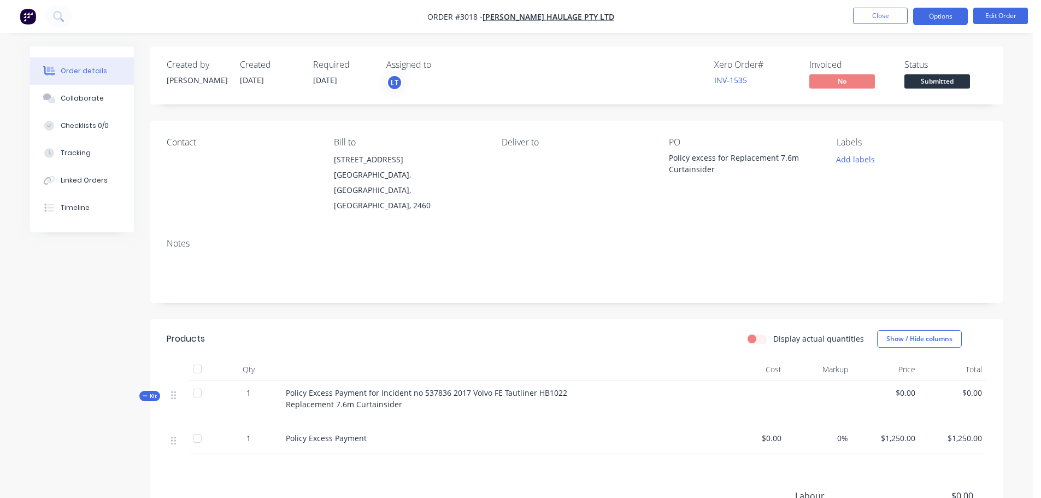
click at [942, 13] on button "Options" at bounding box center [940, 16] width 55 height 17
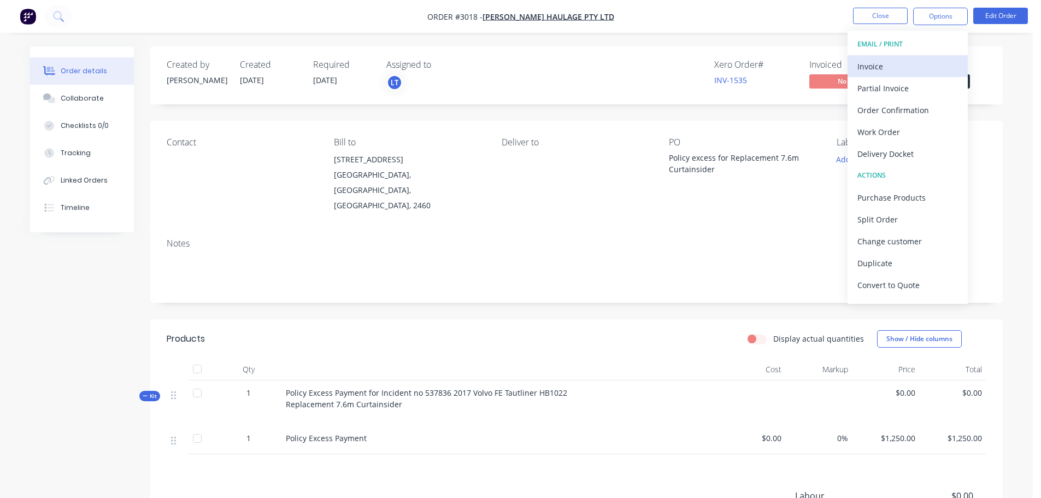
click at [858, 65] on div "Invoice" at bounding box center [907, 66] width 101 height 16
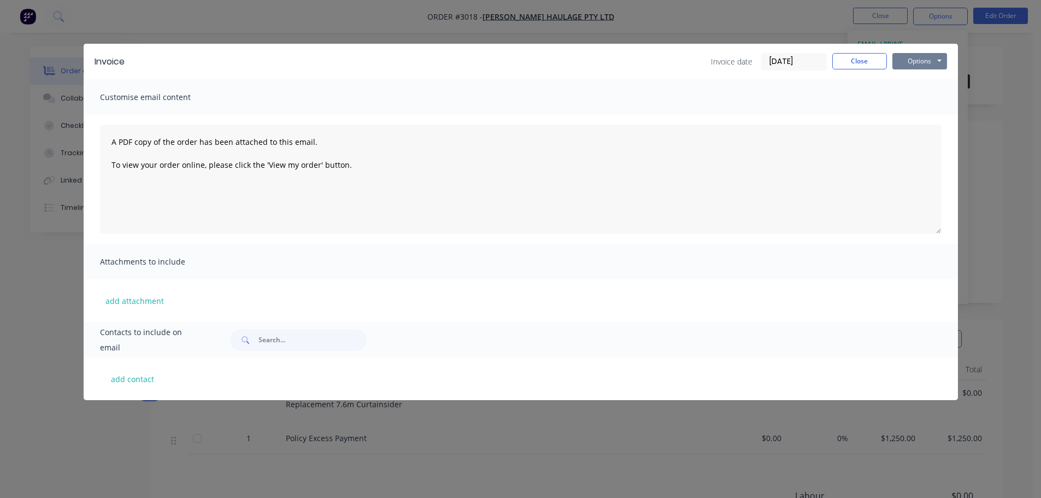
click at [920, 58] on button "Options" at bounding box center [919, 61] width 55 height 16
click at [922, 81] on button "Preview" at bounding box center [927, 81] width 70 height 18
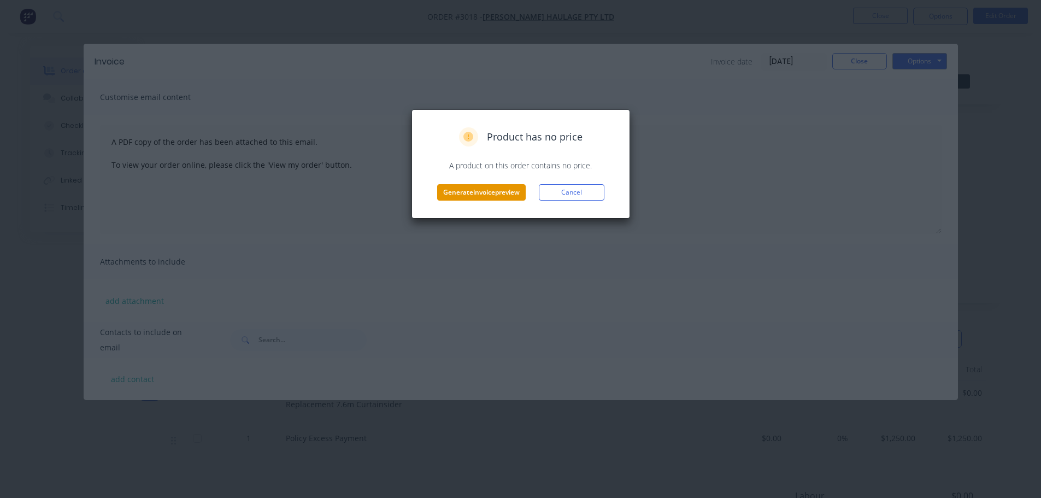
click at [473, 191] on button "Generate invoice preview" at bounding box center [481, 192] width 89 height 16
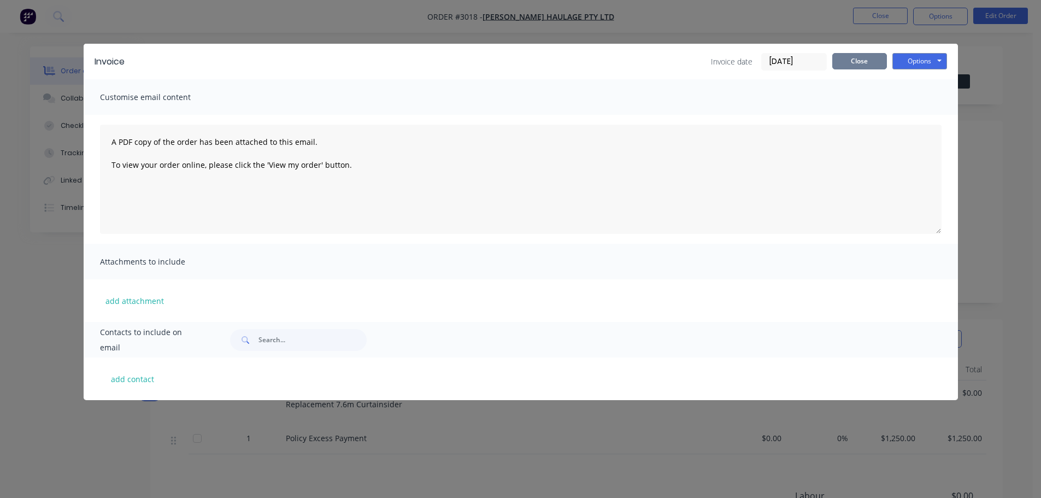
click at [848, 61] on button "Close" at bounding box center [859, 61] width 55 height 16
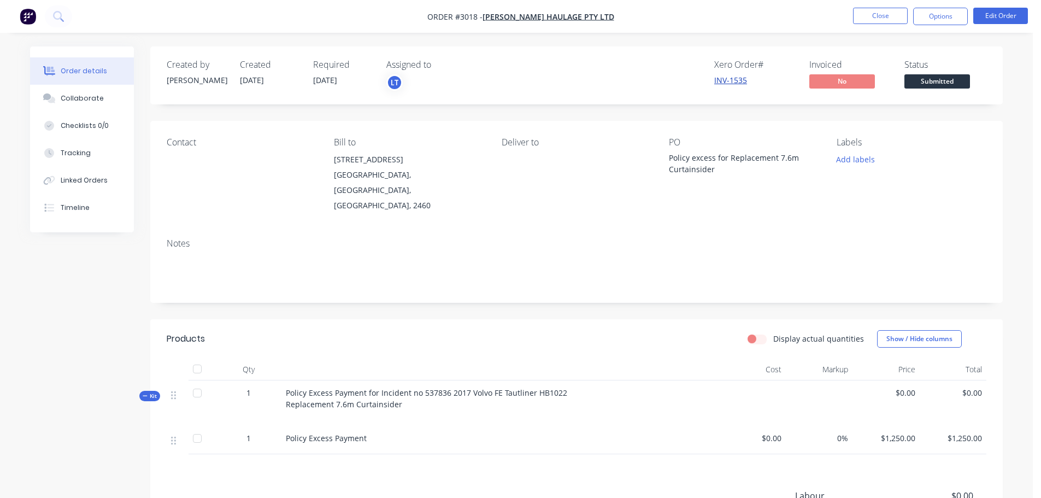
click at [736, 80] on link "INV-1535" at bounding box center [730, 80] width 33 height 10
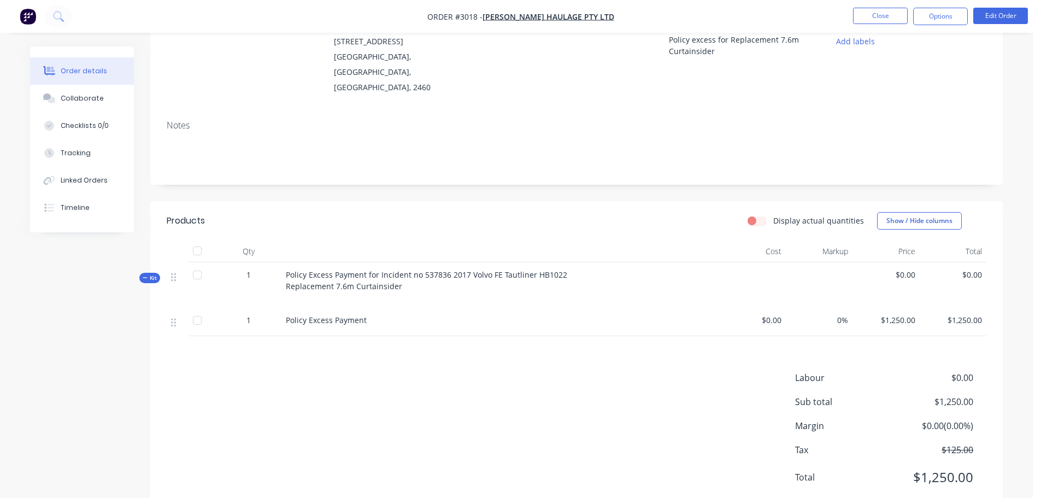
scroll to position [125, 0]
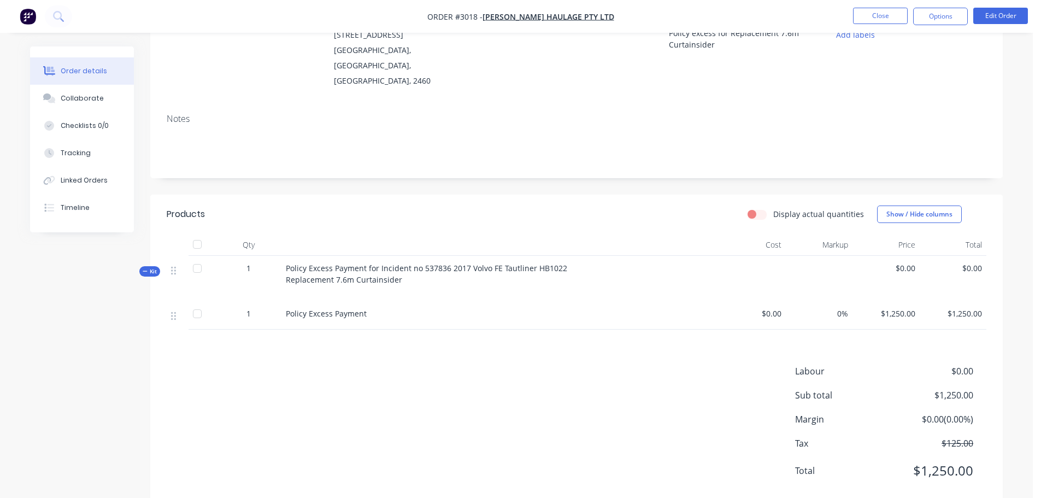
click at [25, 15] on img "button" at bounding box center [28, 16] width 16 height 16
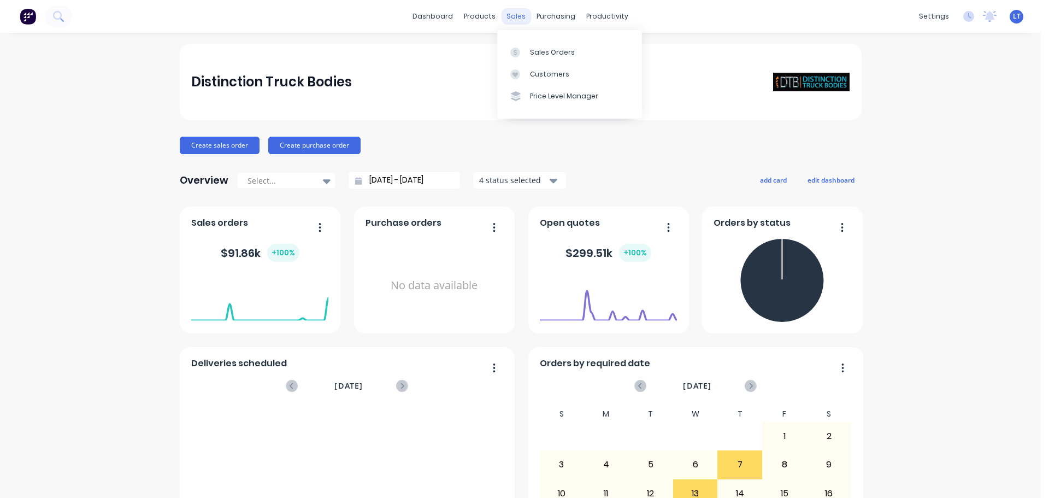
click at [515, 16] on div "sales" at bounding box center [516, 16] width 30 height 16
click at [542, 54] on div "Sales Orders" at bounding box center [552, 53] width 45 height 10
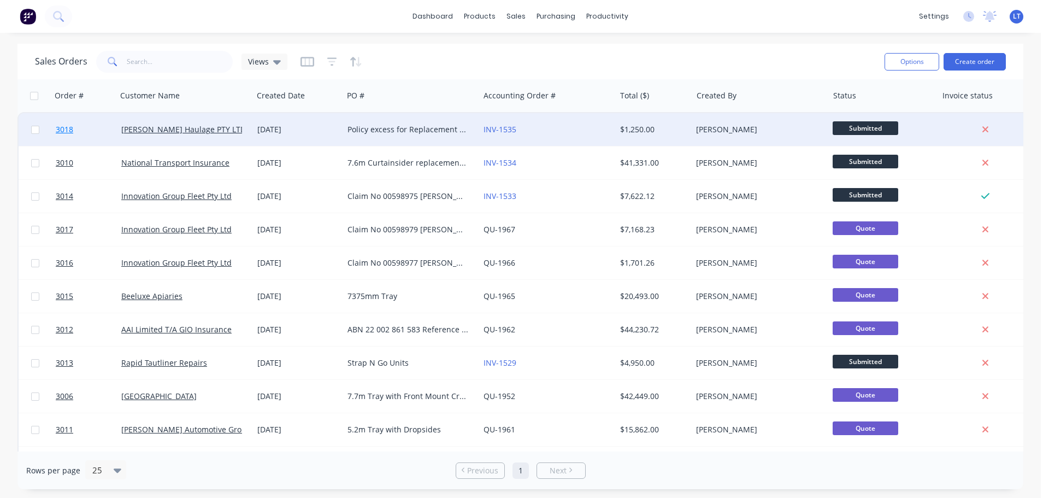
click at [62, 130] on span "3018" at bounding box center [64, 129] width 17 height 11
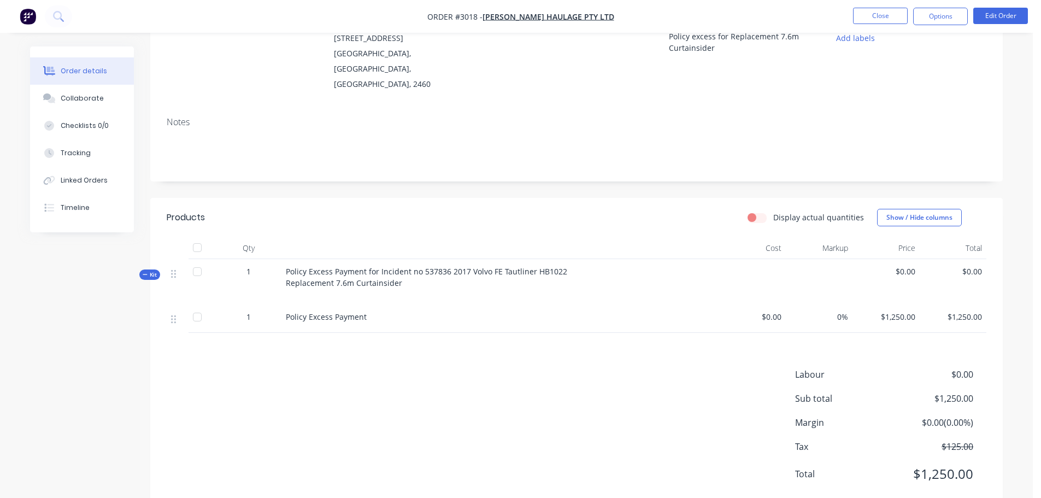
scroll to position [125, 0]
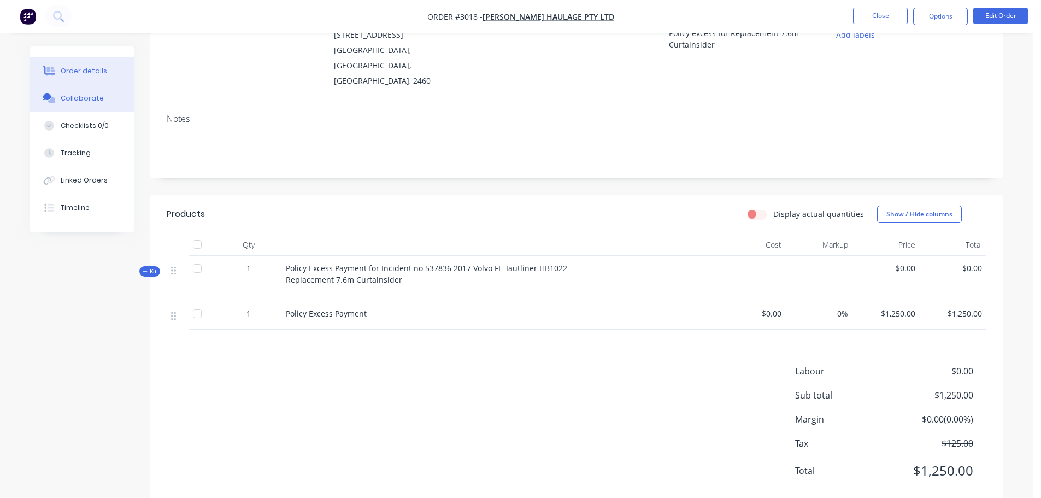
click at [69, 96] on div "Collaborate" at bounding box center [82, 98] width 43 height 10
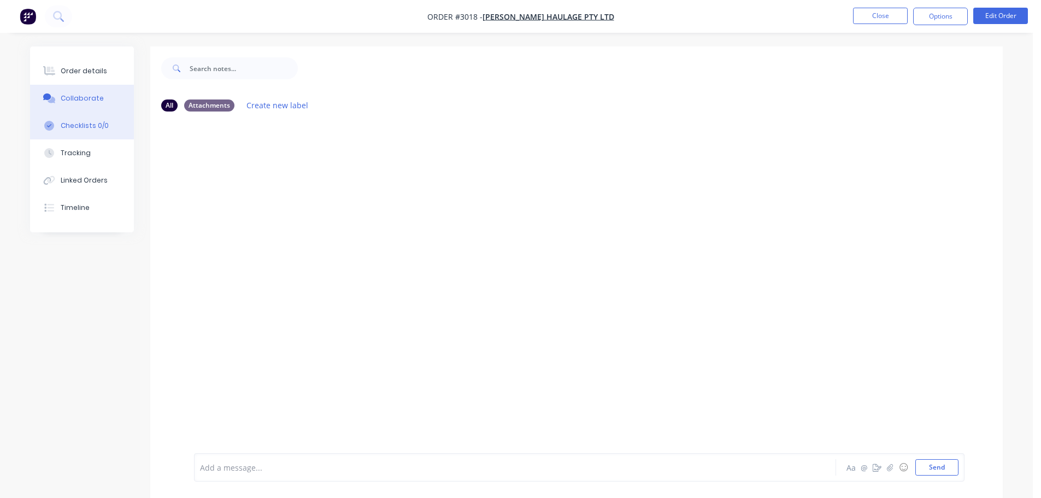
click at [74, 126] on div "Checklists 0/0" at bounding box center [85, 126] width 48 height 10
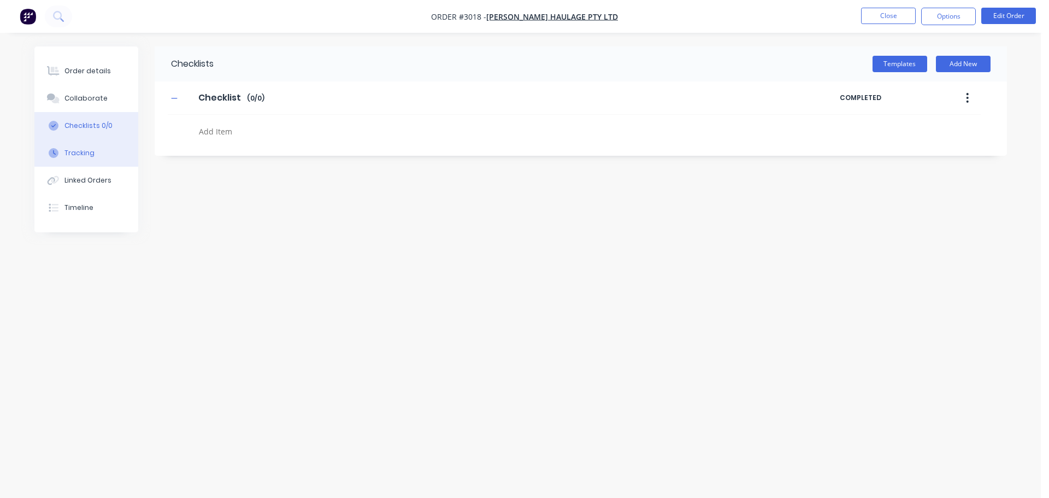
click at [74, 149] on div "Tracking" at bounding box center [79, 153] width 30 height 10
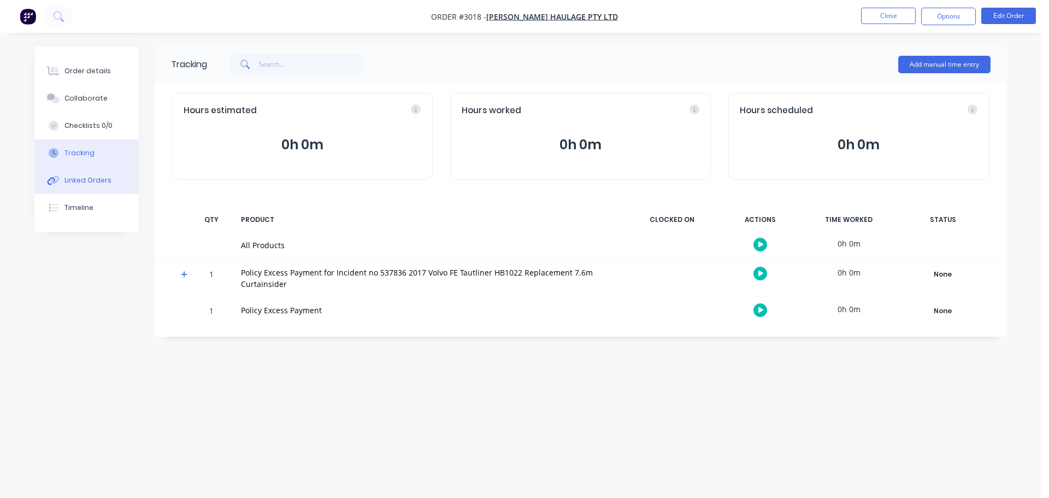
click at [73, 192] on button "Linked Orders" at bounding box center [86, 180] width 104 height 27
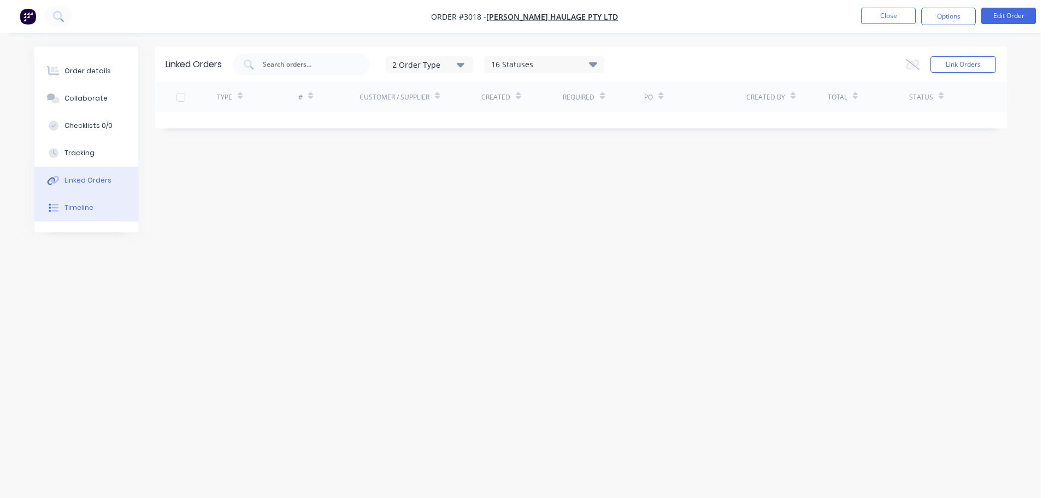
click at [72, 208] on div "Timeline" at bounding box center [78, 208] width 29 height 10
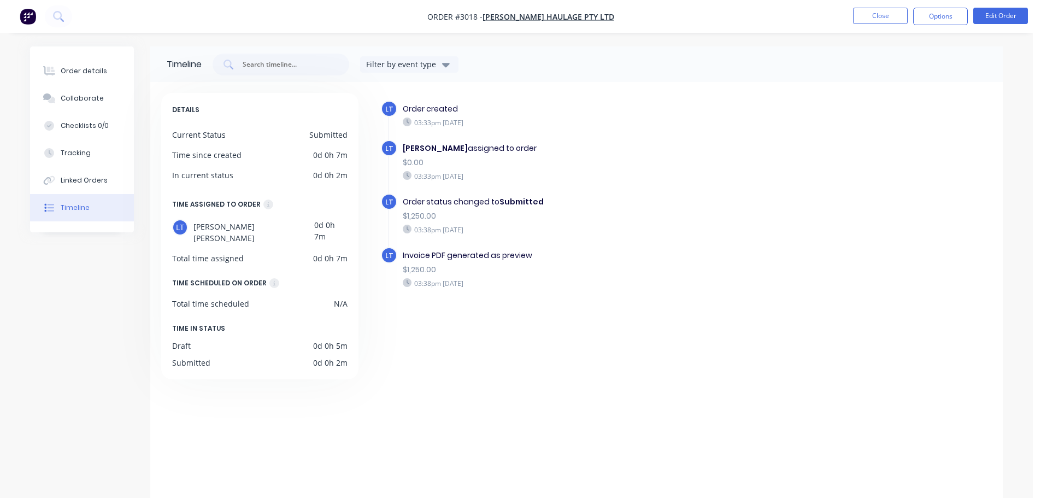
click at [148, 42] on div "Order details Collaborate Checklists 0/0 Tracking Linked Orders Timeline Order …" at bounding box center [516, 258] width 1033 height 517
click at [593, 34] on div "Order details Collaborate Checklists 0/0 Tracking Linked Orders Timeline Order …" at bounding box center [516, 258] width 1033 height 517
click at [537, 16] on span "[PERSON_NAME] Haulage PTY LTD" at bounding box center [549, 16] width 132 height 10
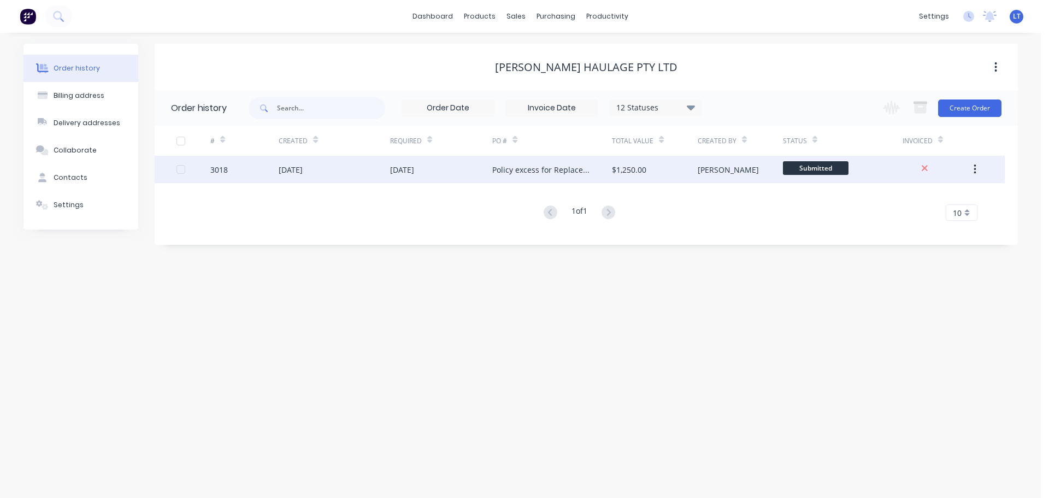
click at [975, 168] on icon "button" at bounding box center [975, 169] width 3 height 12
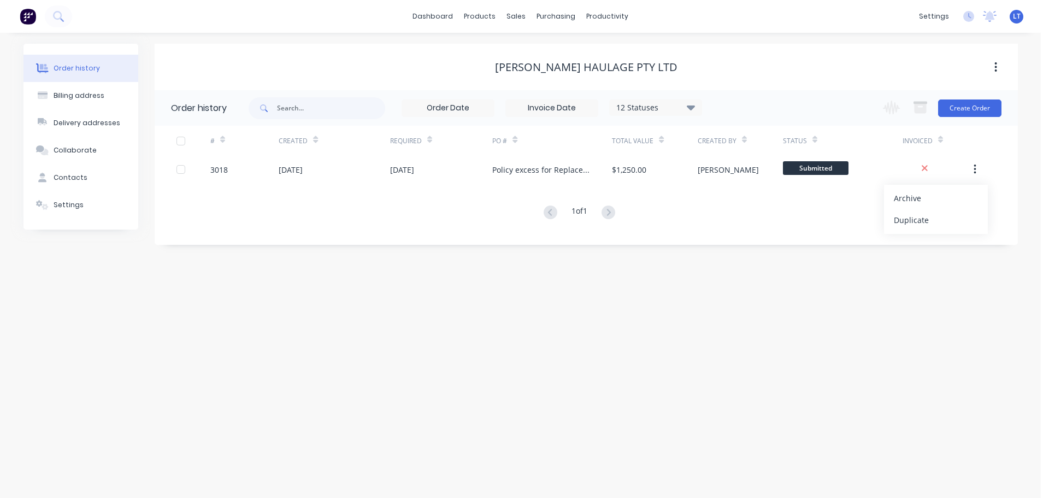
click at [404, 328] on div "Order history Billing address Delivery addresses Collaborate Contacts Settings …" at bounding box center [520, 265] width 1041 height 465
click at [63, 203] on div "Settings" at bounding box center [69, 205] width 30 height 10
